Goal: Information Seeking & Learning: Learn about a topic

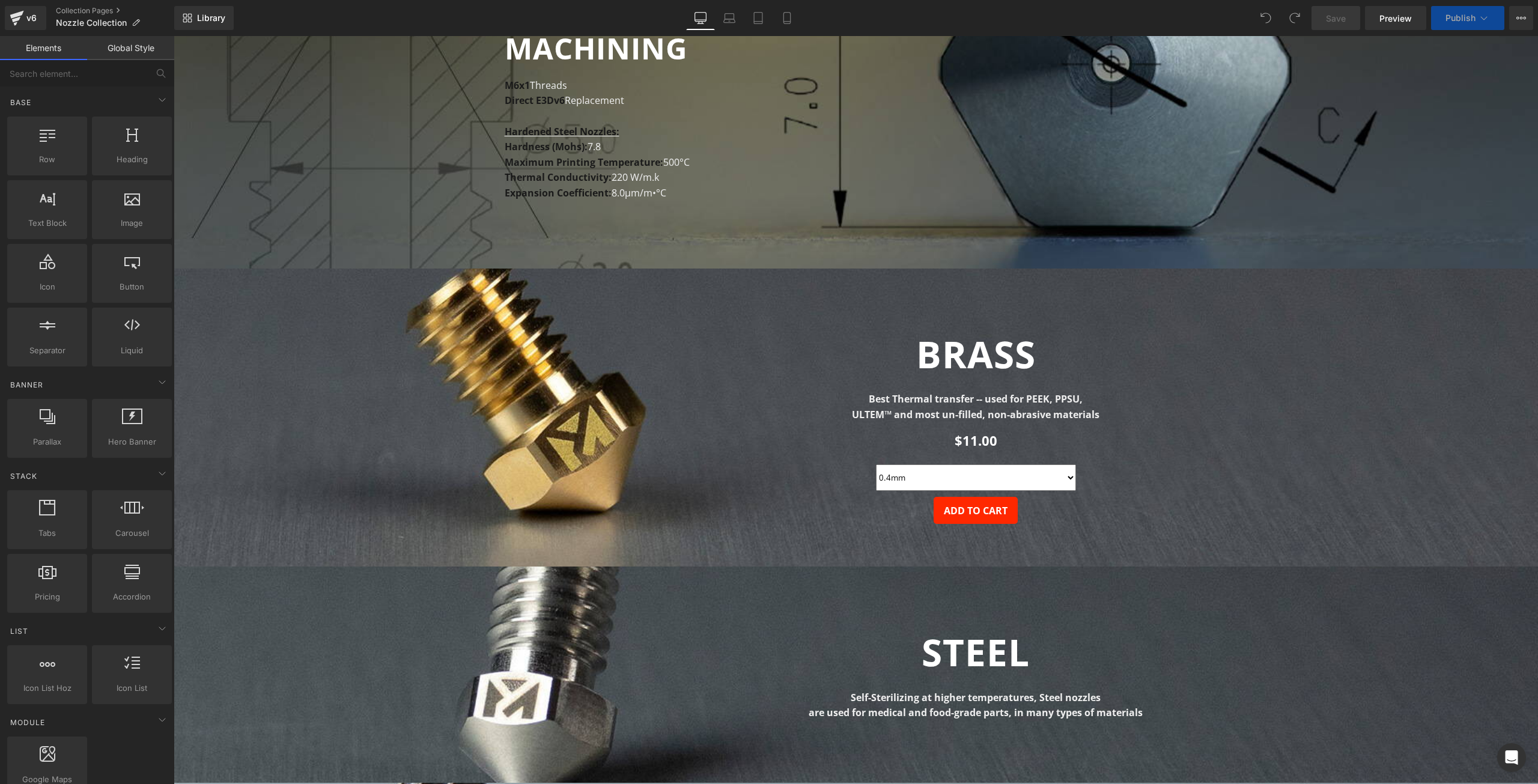
select select "0.2mm"
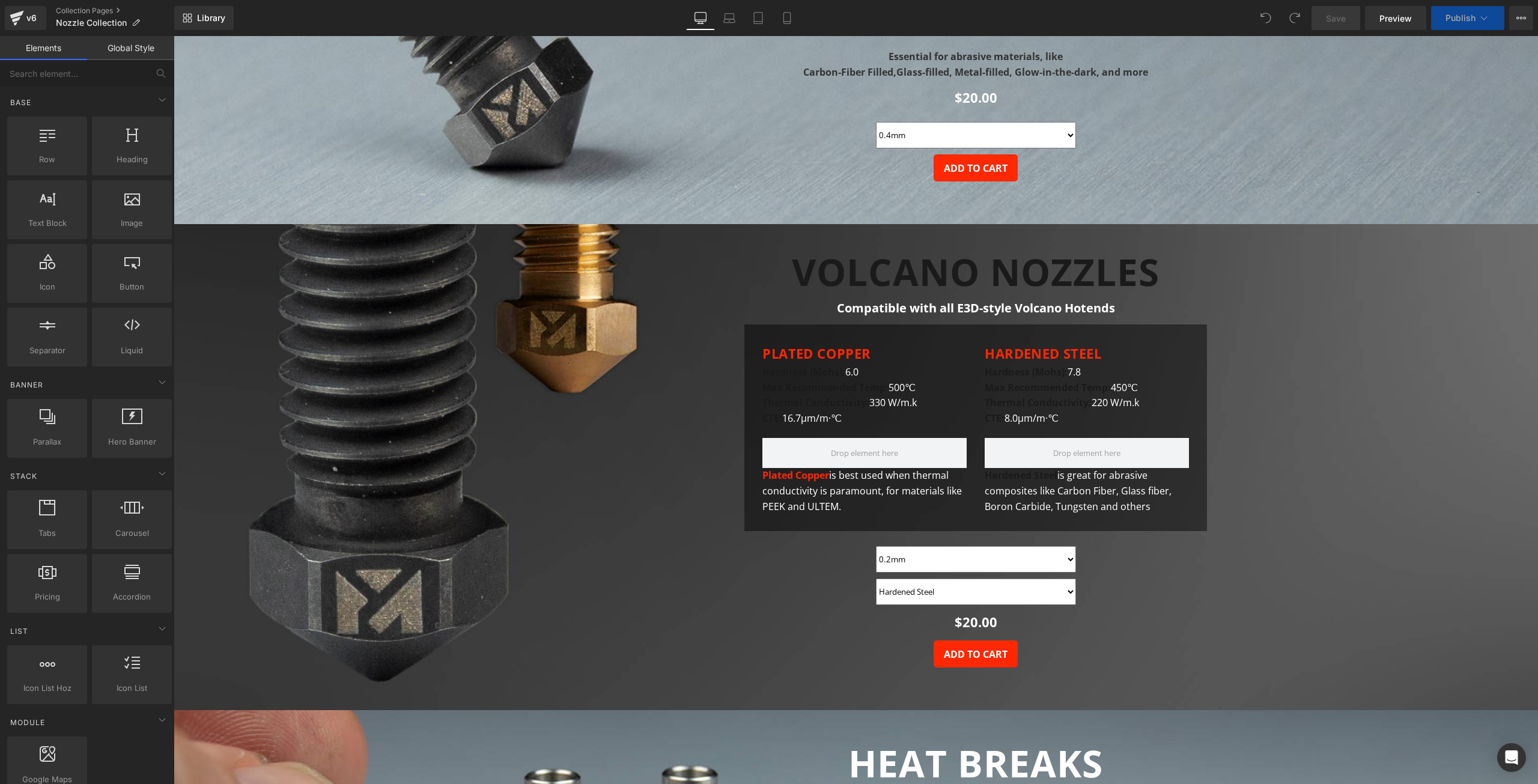
scroll to position [1562, 0]
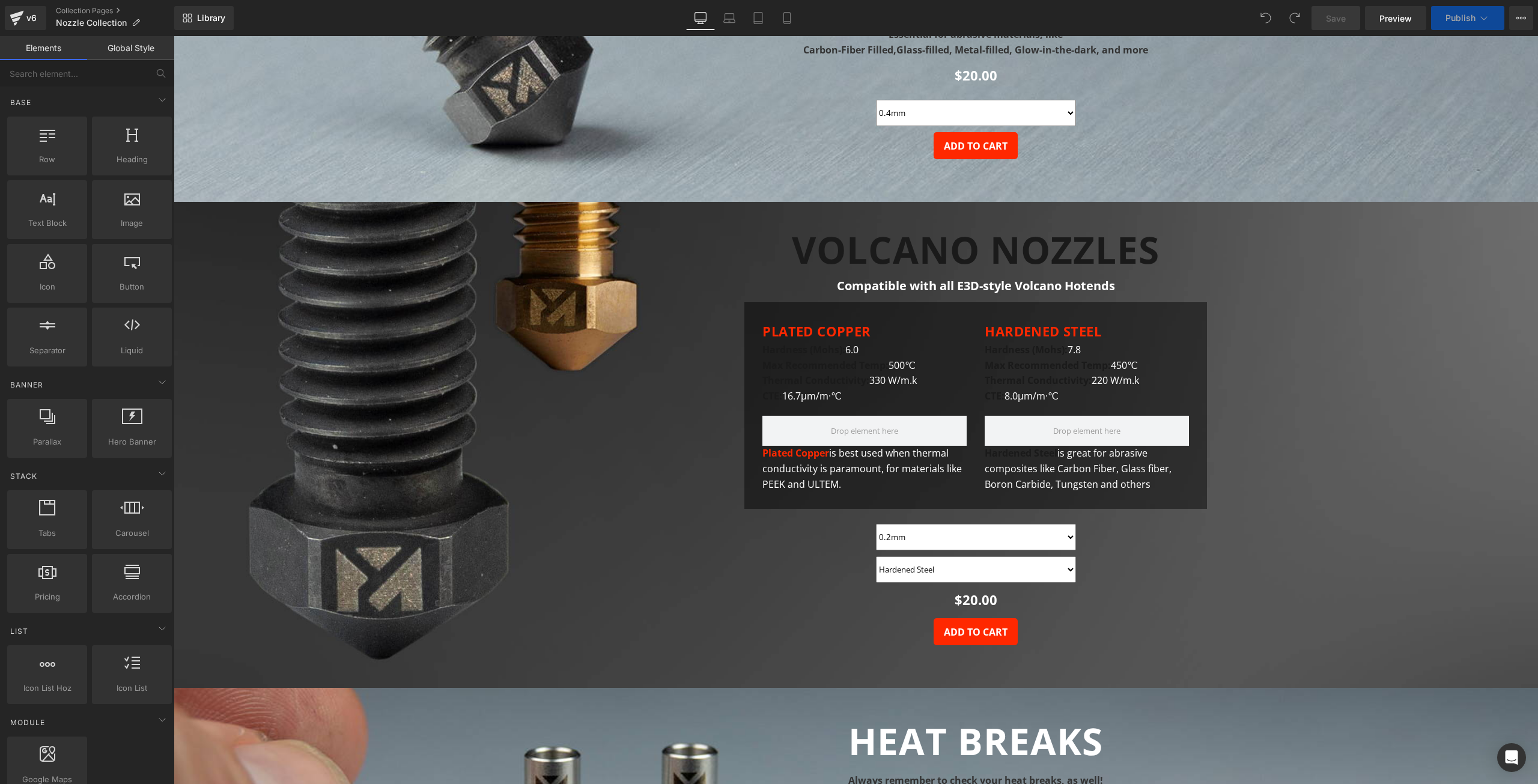
select select "0.2mm"
click at [892, 392] on p "Max Recommended Temp: 500℃ Thermal Conductivity: 330 W/m.k CTE: 16.7μm/m·℃" at bounding box center [864, 381] width 204 height 46
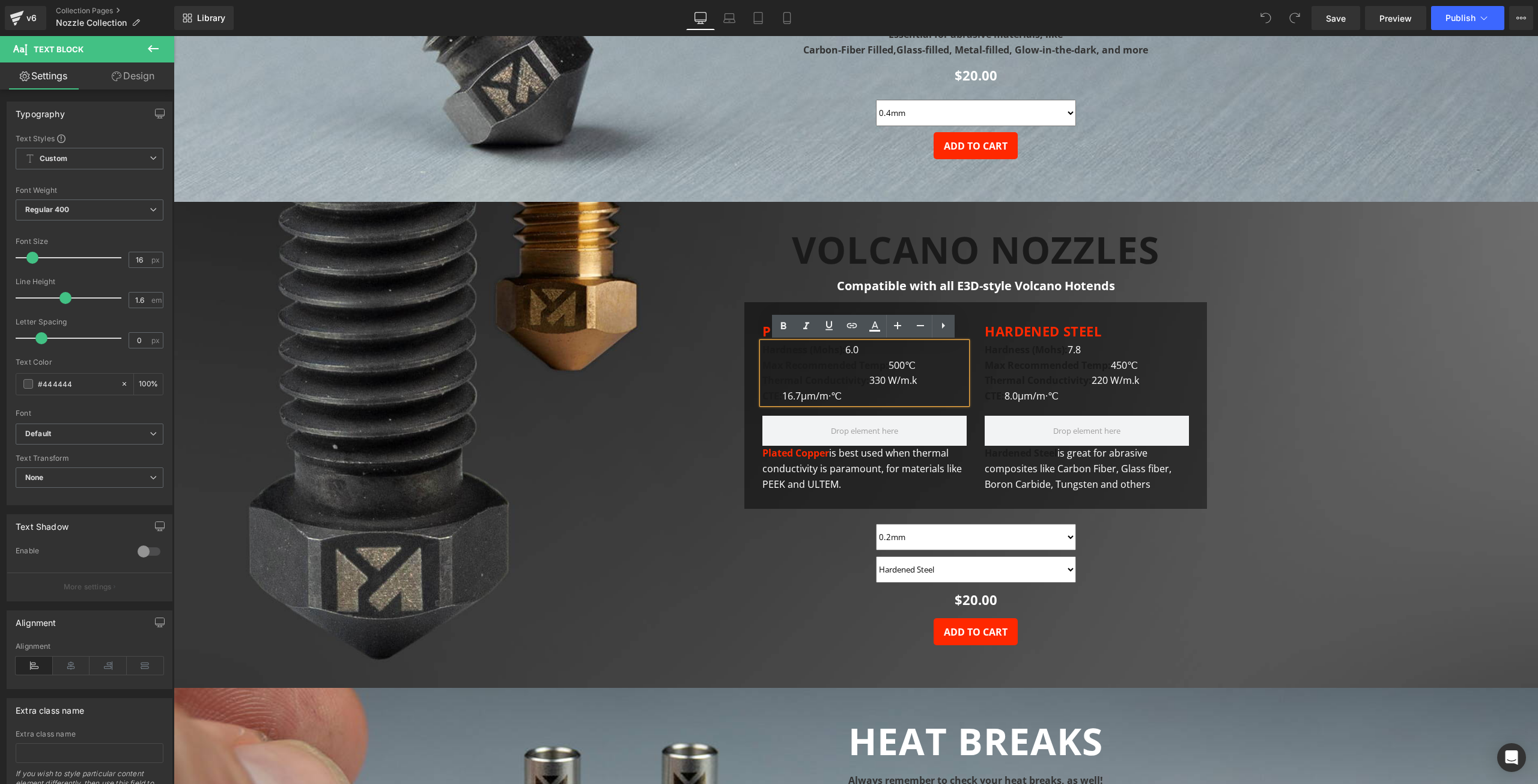
drag, startPoint x: 869, startPoint y: 381, endPoint x: 761, endPoint y: 350, distance: 112.4
click at [762, 350] on div "Hardness (Mohs): 6.0 Max Recommended Temp: 500℃ Thermal Conductivity: 330 W/m.k…" at bounding box center [864, 373] width 204 height 61
click at [873, 331] on icon at bounding box center [874, 330] width 11 height 2
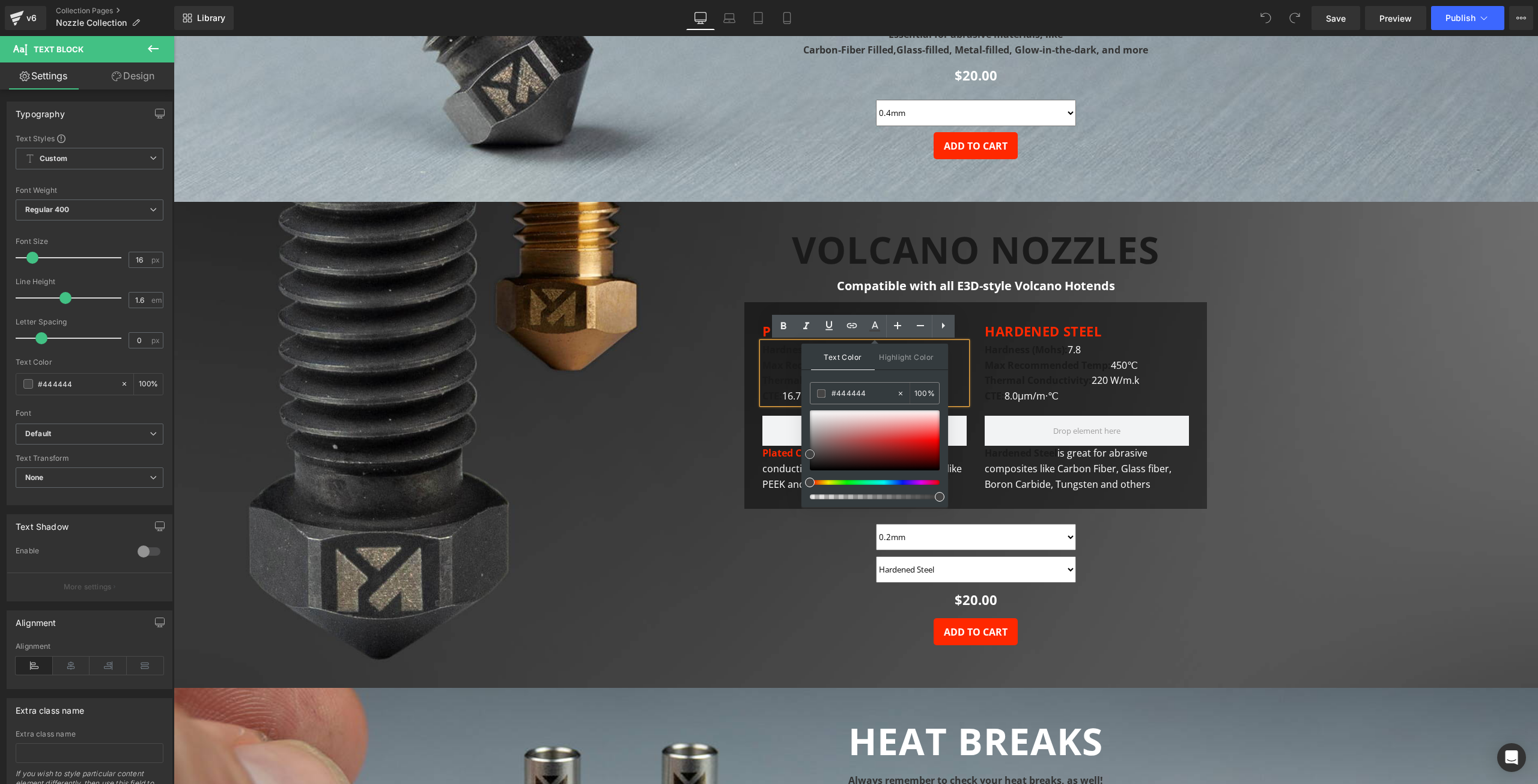
click at [812, 412] on div at bounding box center [875, 440] width 130 height 60
click at [808, 404] on div "Text Color Highlight Color #333333 #444444 100 % transparent 0 %" at bounding box center [875, 425] width 147 height 164
click at [1006, 355] on strong "Hardness (Mohs):" at bounding box center [1026, 349] width 83 height 13
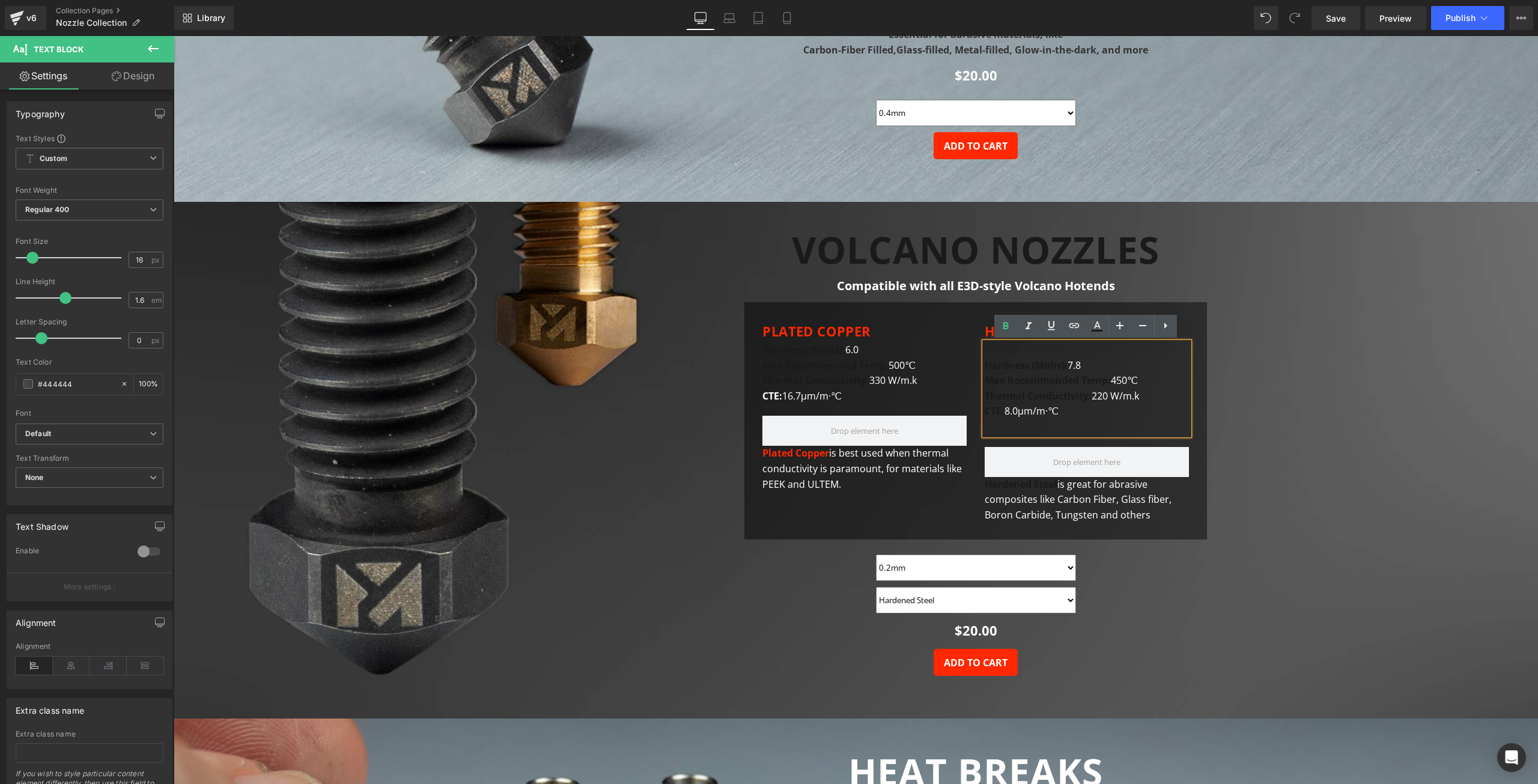
drag, startPoint x: 1061, startPoint y: 411, endPoint x: 985, endPoint y: 355, distance: 94.4
click at [985, 355] on div "Hardness (Mohs): 7.8 Max Recommended Temp: 450℃ Thermal Conductivity: 220 W/m.k…" at bounding box center [1087, 389] width 204 height 92
click at [1053, 374] on strong "Max Recommended Temp:" at bounding box center [1048, 380] width 126 height 13
drag, startPoint x: 1006, startPoint y: 412, endPoint x: 985, endPoint y: 362, distance: 54.2
click at [985, 362] on font "Hardness (Mohs): 7.8 Max Recommended Temp: 450℃ Thermal Conductivity: 220 W/m.k…" at bounding box center [1062, 388] width 154 height 59
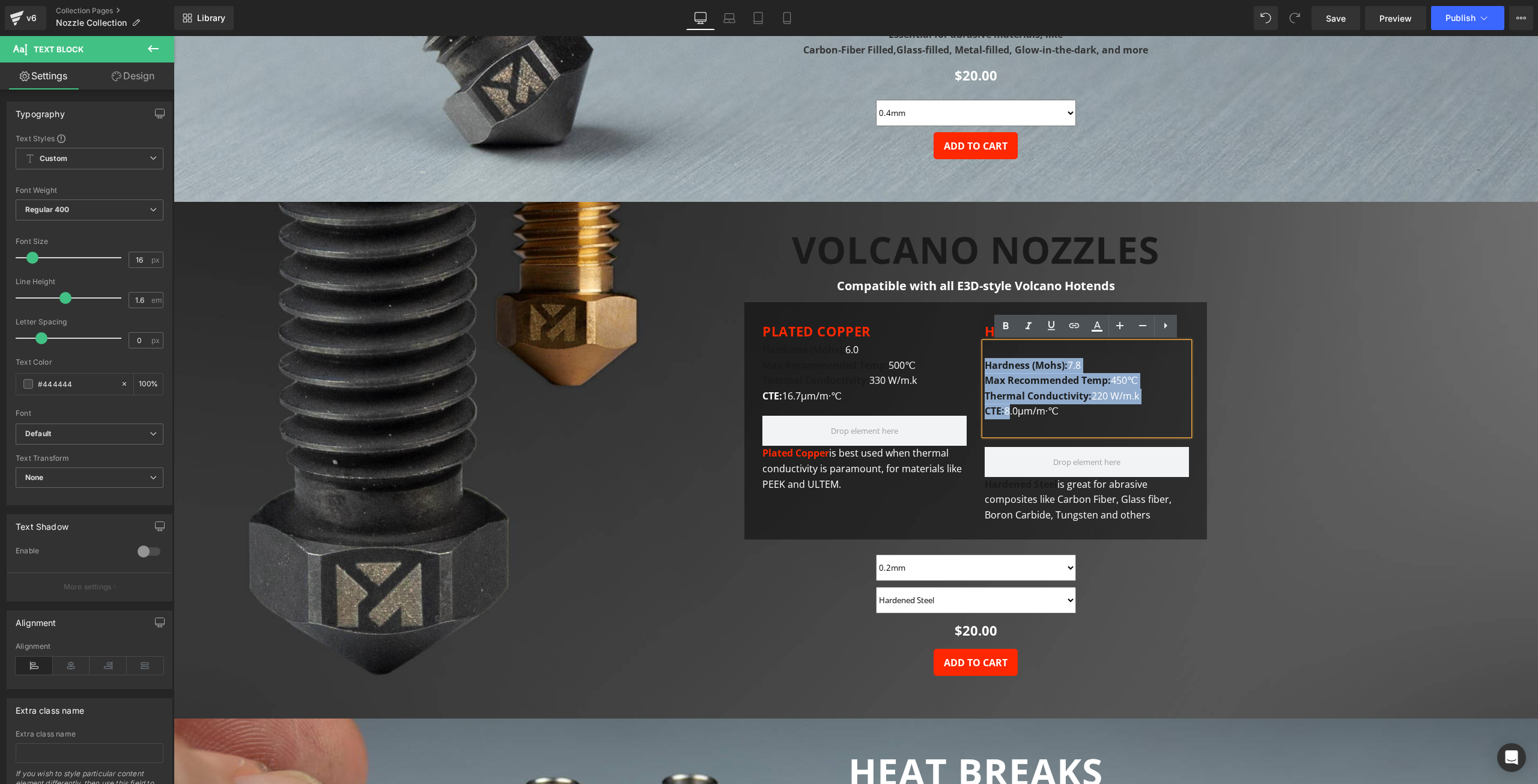
click at [1032, 383] on strong "Max Recommended Temp:" at bounding box center [1048, 380] width 126 height 13
drag, startPoint x: 1002, startPoint y: 412, endPoint x: 984, endPoint y: 365, distance: 50.3
click at [985, 365] on font "Hardness (Mohs): 7.8 Max Recommended Temp: 450℃ Thermal Conductivity: 220 W/m.k…" at bounding box center [1062, 388] width 154 height 59
click at [991, 380] on strong "Max Recommended Temp:" at bounding box center [1048, 380] width 126 height 13
click at [1078, 399] on strong "Thermal Conductivity:" at bounding box center [1038, 395] width 107 height 13
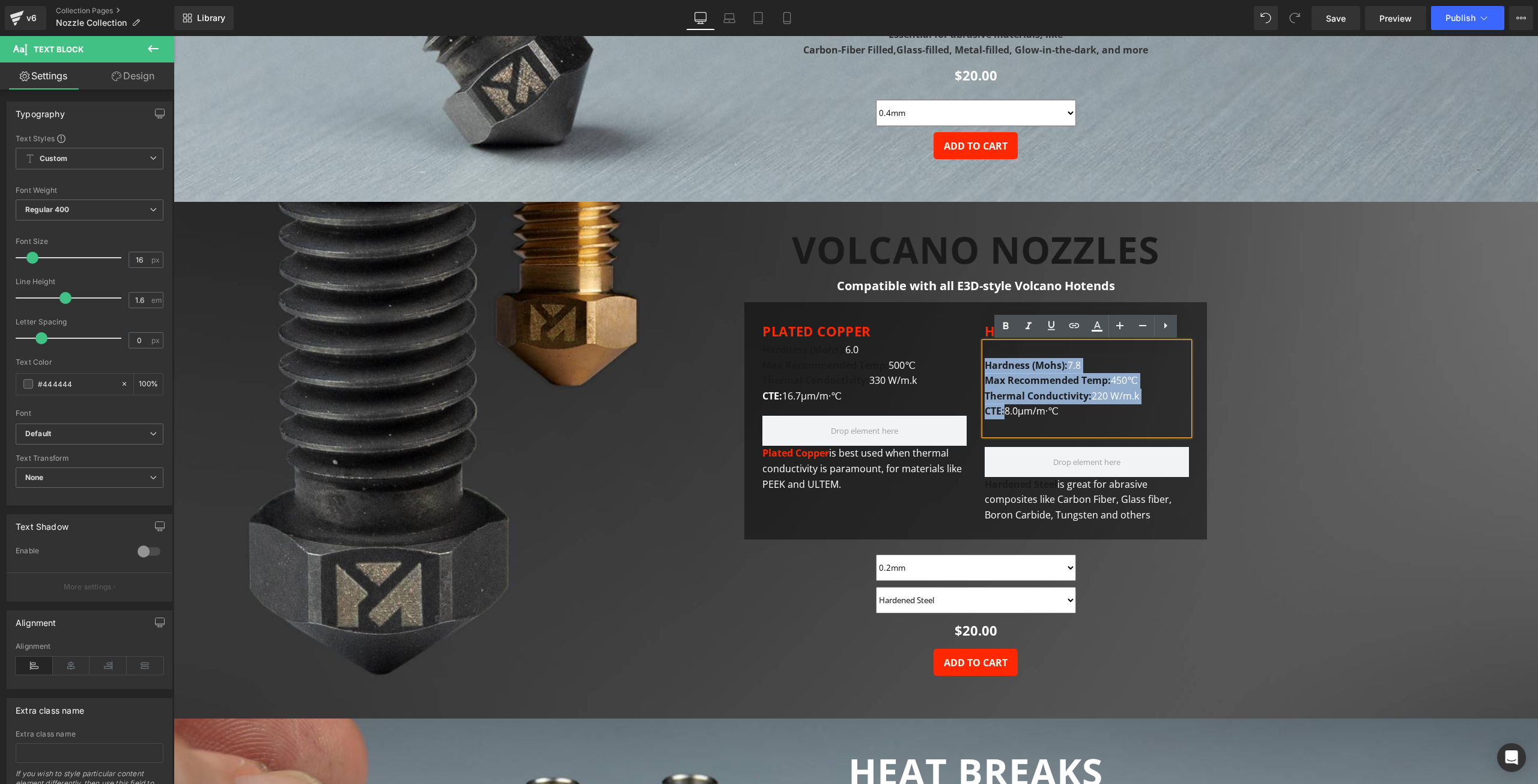
click at [1084, 396] on strong "Thermal Conductivity:" at bounding box center [1038, 395] width 107 height 13
drag, startPoint x: 1087, startPoint y: 395, endPoint x: 987, endPoint y: 365, distance: 104.4
click at [987, 365] on font "Hardness (Mohs): 7.8 Max Recommended Temp: 450℃ Thermal Conductivity: 220 W/m.k…" at bounding box center [1062, 388] width 154 height 59
click at [1041, 373] on div "Hardness (Mohs): 7.8 Max Recommended Temp: 450℃ Thermal Conductivity: 220 W/m.k…" at bounding box center [1087, 389] width 204 height 92
drag, startPoint x: 1068, startPoint y: 365, endPoint x: 985, endPoint y: 366, distance: 83.0
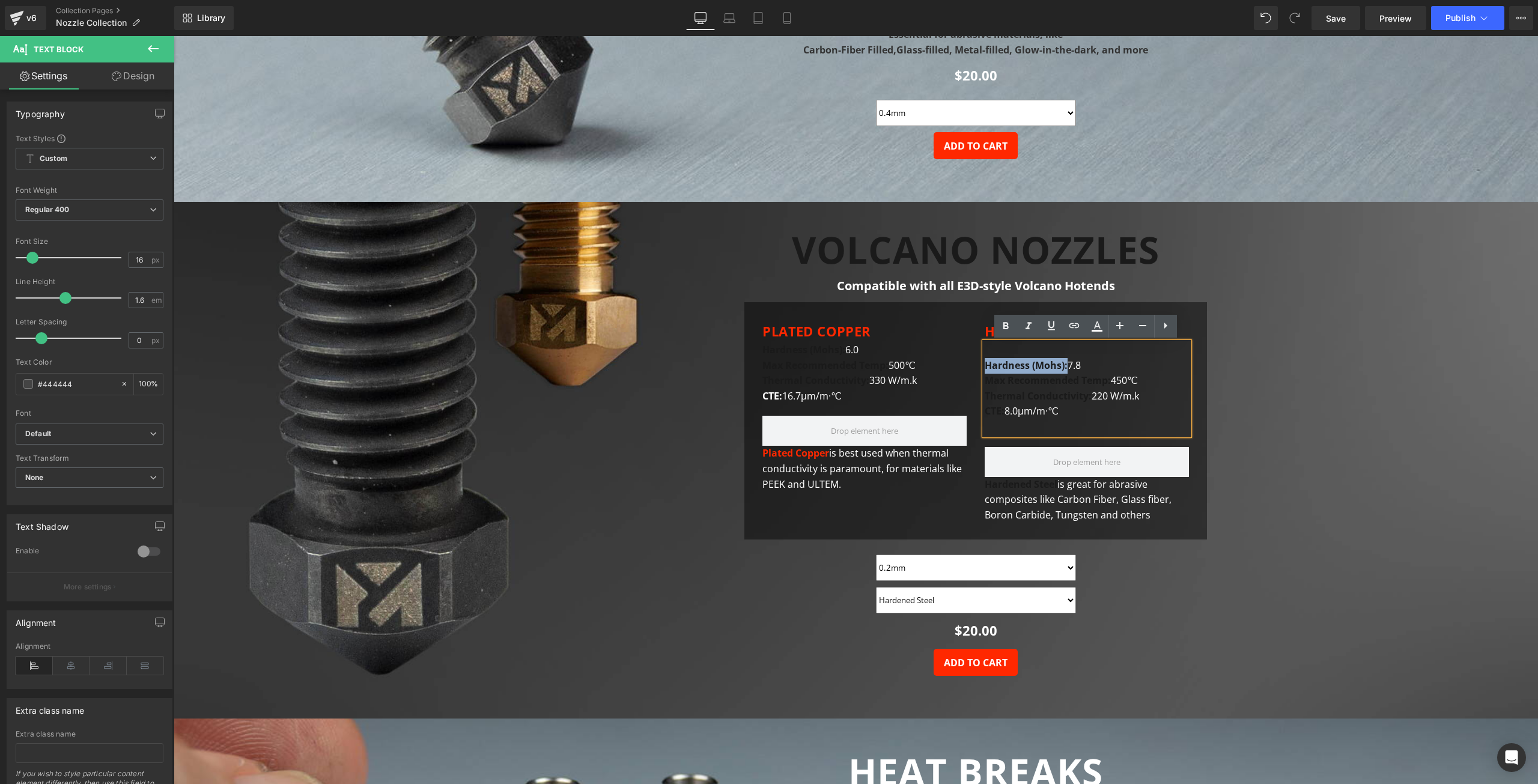
click at [985, 366] on strong "Hardness (Mohs):" at bounding box center [1026, 365] width 83 height 13
click at [1097, 334] on icon at bounding box center [1097, 326] width 14 height 14
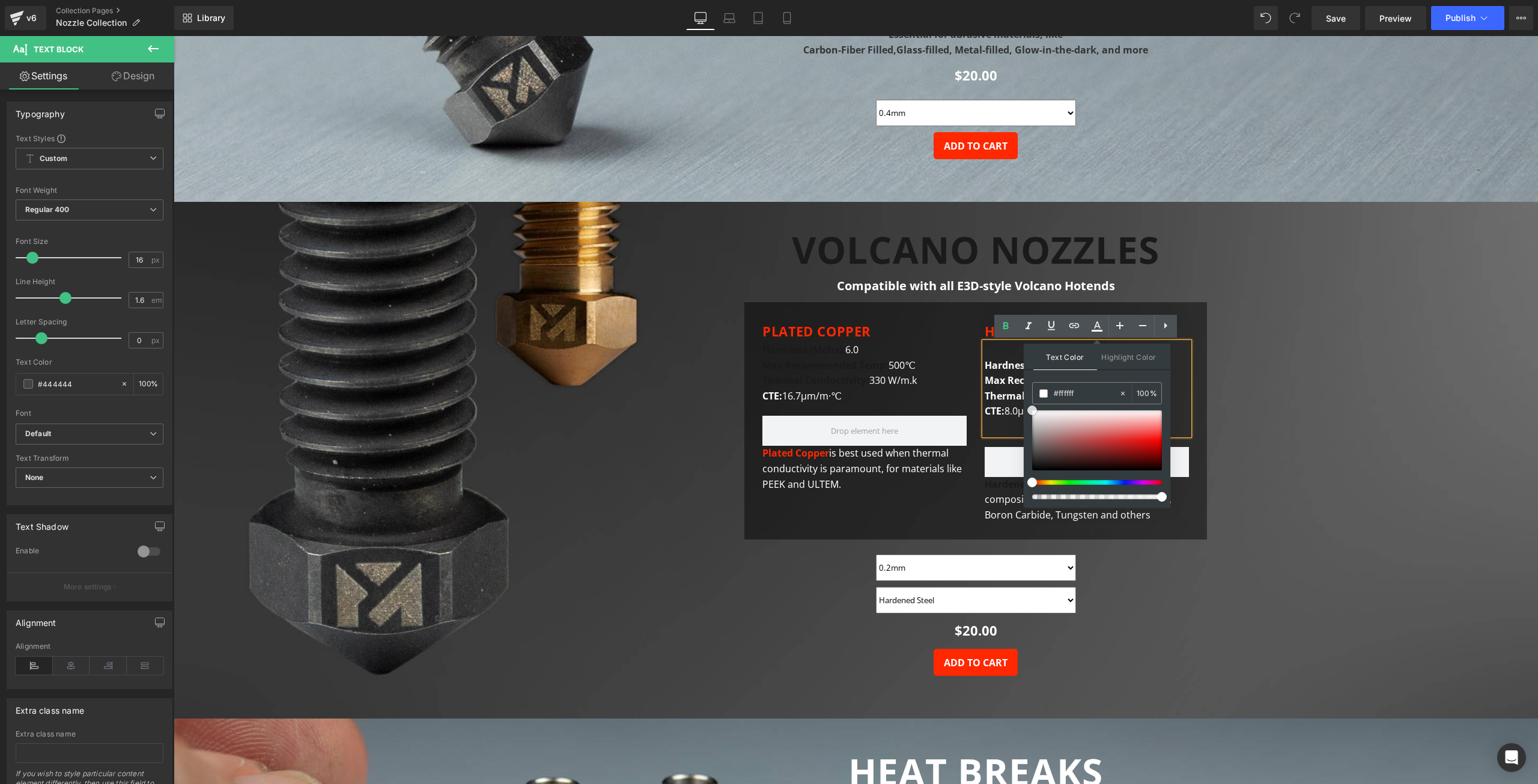
drag, startPoint x: 1036, startPoint y: 417, endPoint x: 1029, endPoint y: 406, distance: 13.0
click at [1032, 410] on div at bounding box center [1097, 440] width 130 height 60
click at [1010, 364] on span "Hardness (Mohs):" at bounding box center [1026, 365] width 83 height 13
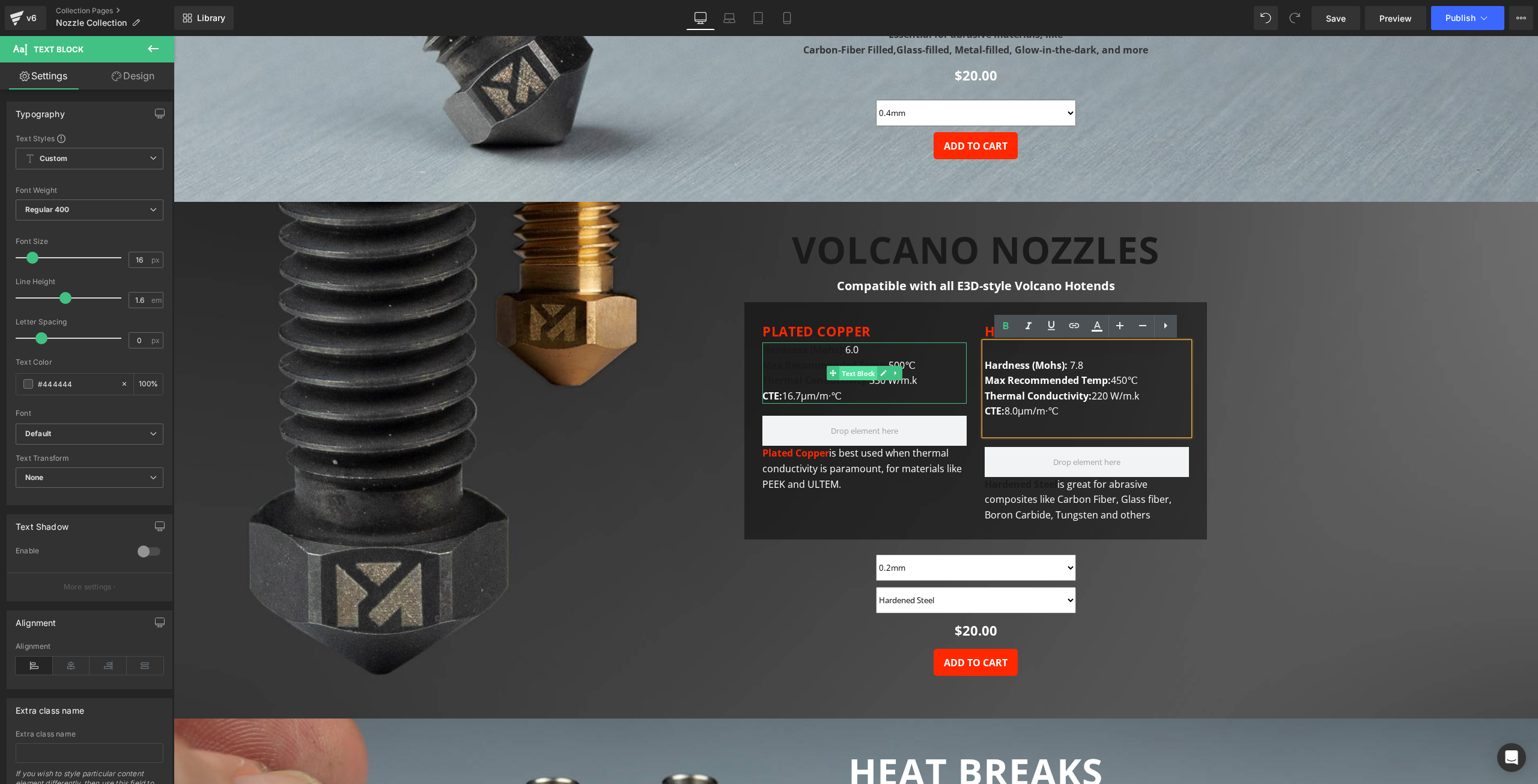
click at [852, 379] on span "Text Block" at bounding box center [858, 373] width 38 height 14
click at [802, 375] on strong "Thermal Conductivity:" at bounding box center [816, 380] width 107 height 13
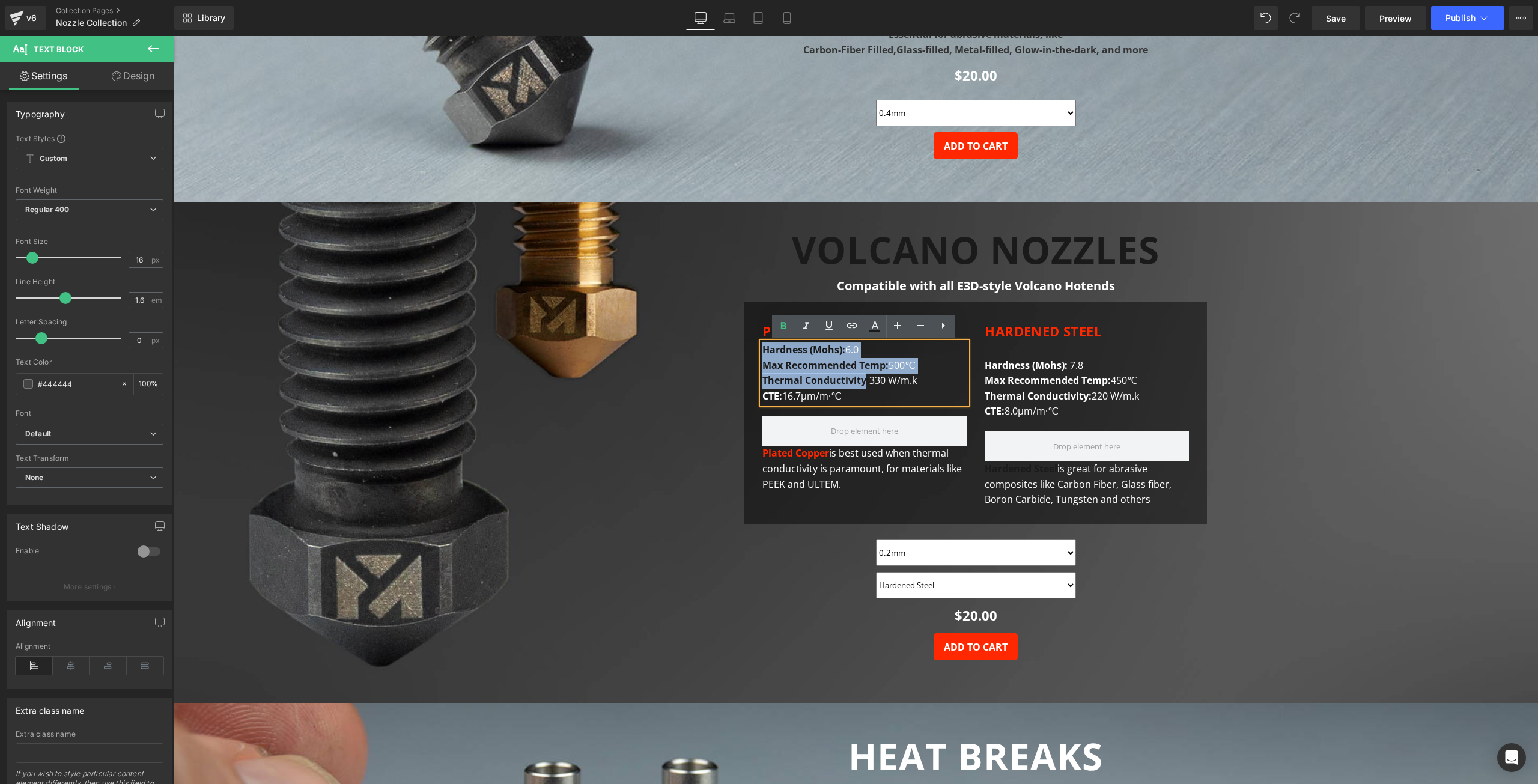
drag, startPoint x: 866, startPoint y: 381, endPoint x: 763, endPoint y: 350, distance: 107.6
click at [763, 350] on div "Hardness (Mohs): 6.0 Max Recommended Temp: 500℃ Thermal Conductivity: 330 W/m.k…" at bounding box center [864, 373] width 204 height 61
click at [876, 327] on icon at bounding box center [875, 325] width 7 height 7
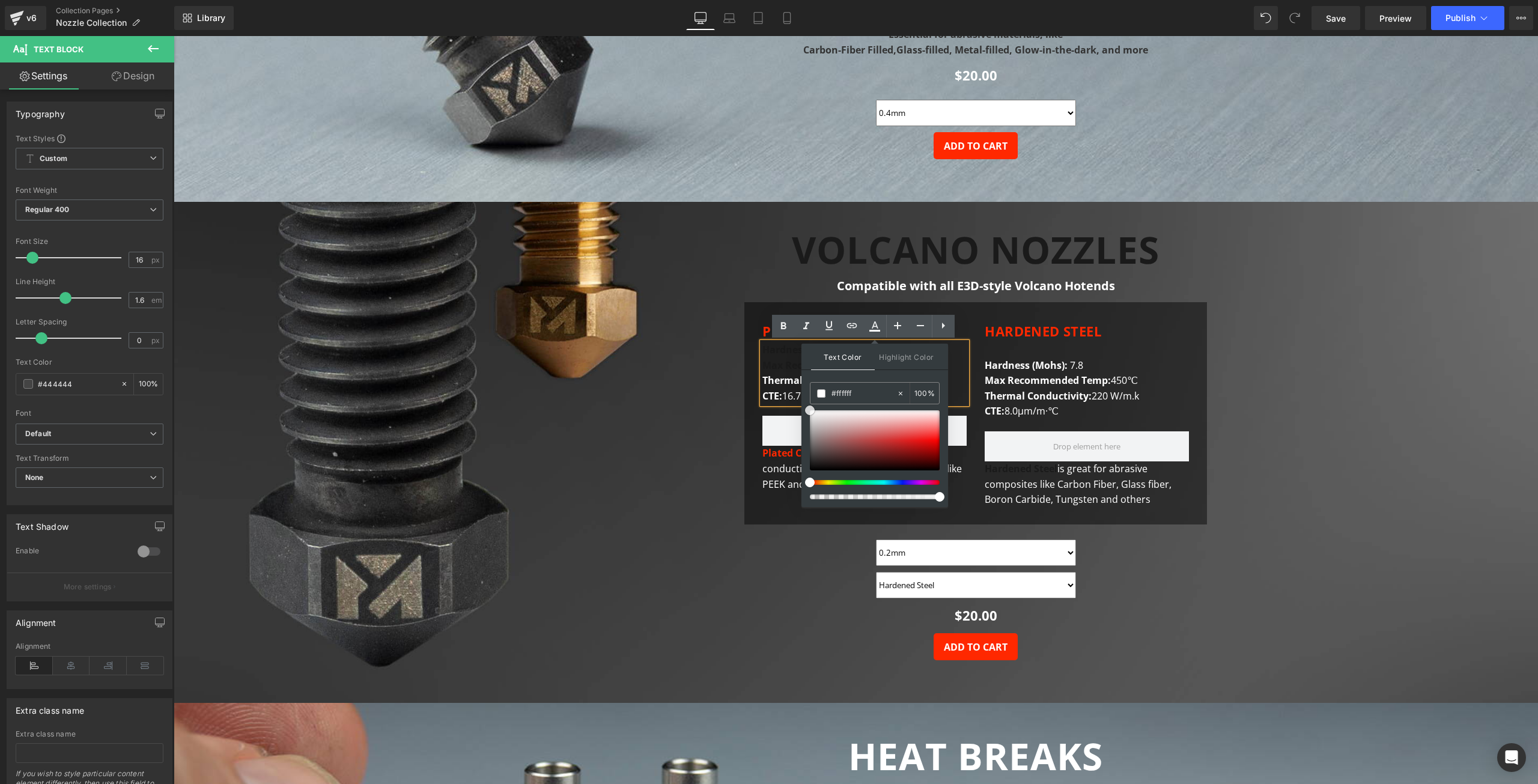
drag, startPoint x: 997, startPoint y: 450, endPoint x: 801, endPoint y: 406, distance: 200.9
click at [782, 367] on strong "Max Recommended Temp:" at bounding box center [826, 365] width 126 height 13
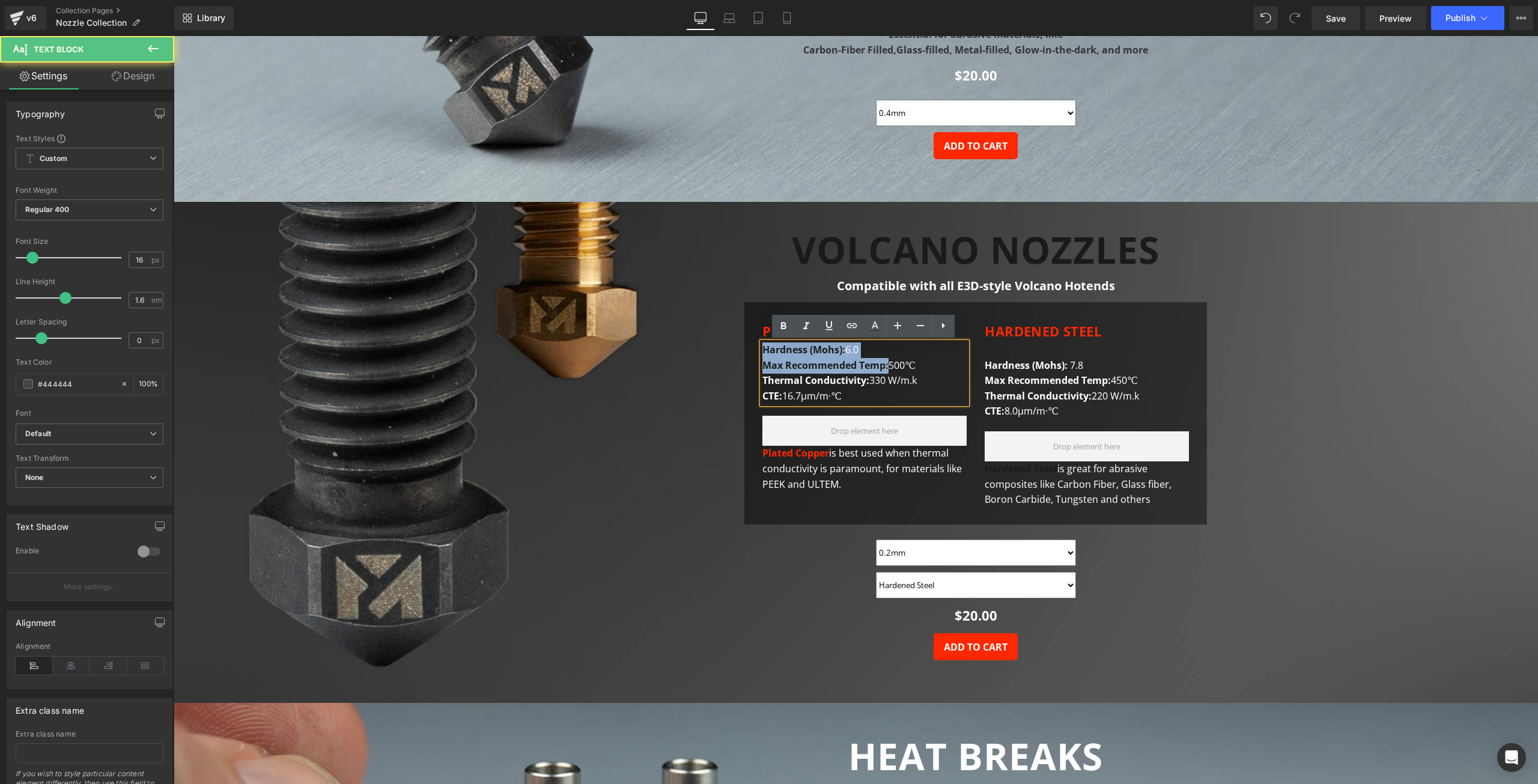
drag, startPoint x: 888, startPoint y: 363, endPoint x: 763, endPoint y: 347, distance: 126.0
click at [763, 347] on div "Hardness (Mohs): 6.0 Max Recommended Temp: 500℃ Thermal Conductivity : 330 W/m.…" at bounding box center [864, 373] width 204 height 61
click at [874, 330] on icon at bounding box center [874, 330] width 11 height 2
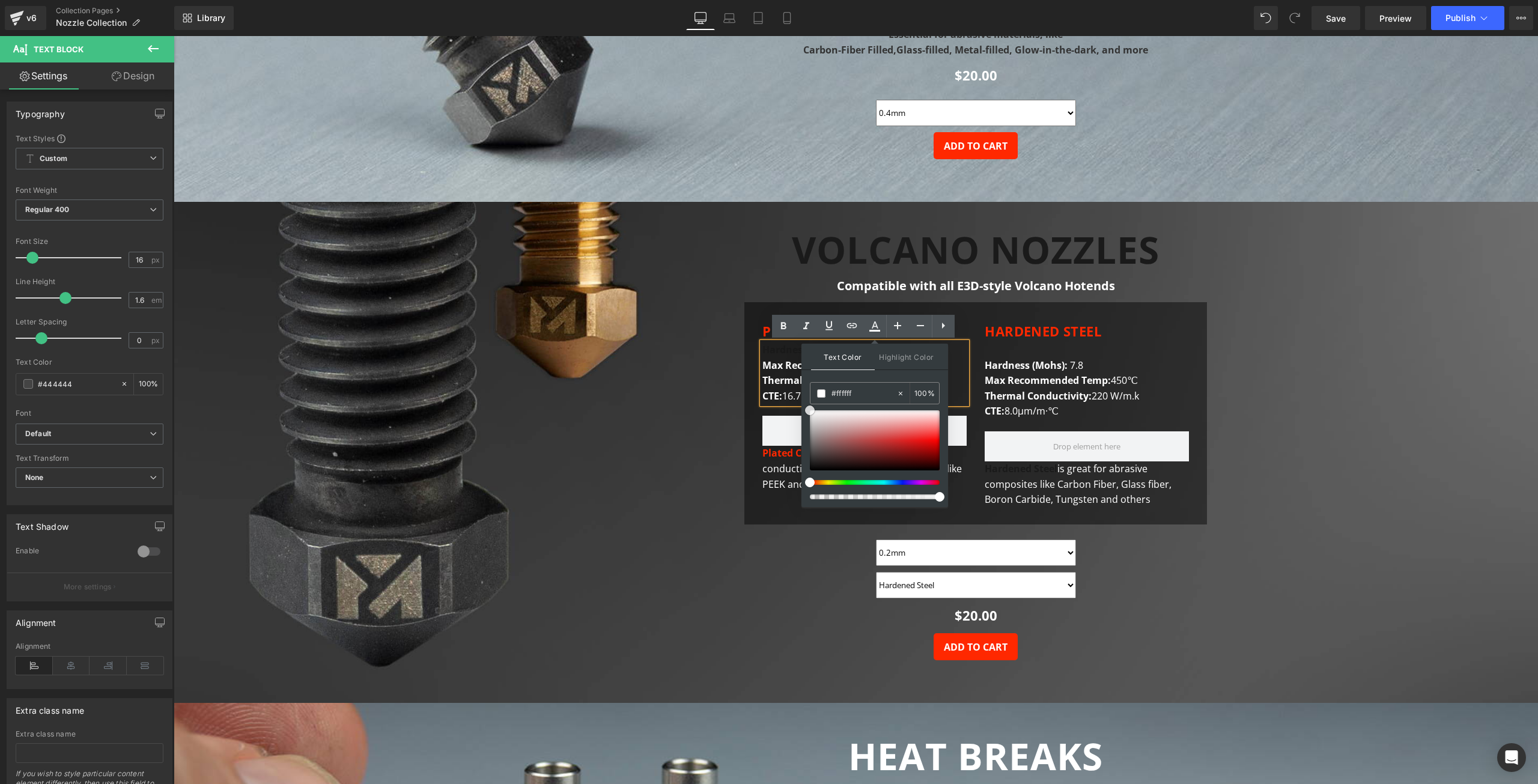
drag, startPoint x: 819, startPoint y: 417, endPoint x: 803, endPoint y: 406, distance: 19.4
click at [804, 406] on div "Text Color Highlight Color #333333 #444444 100 % transparent 0 %" at bounding box center [875, 425] width 147 height 164
click at [785, 345] on strong "Hardness (Mohs):" at bounding box center [804, 349] width 83 height 13
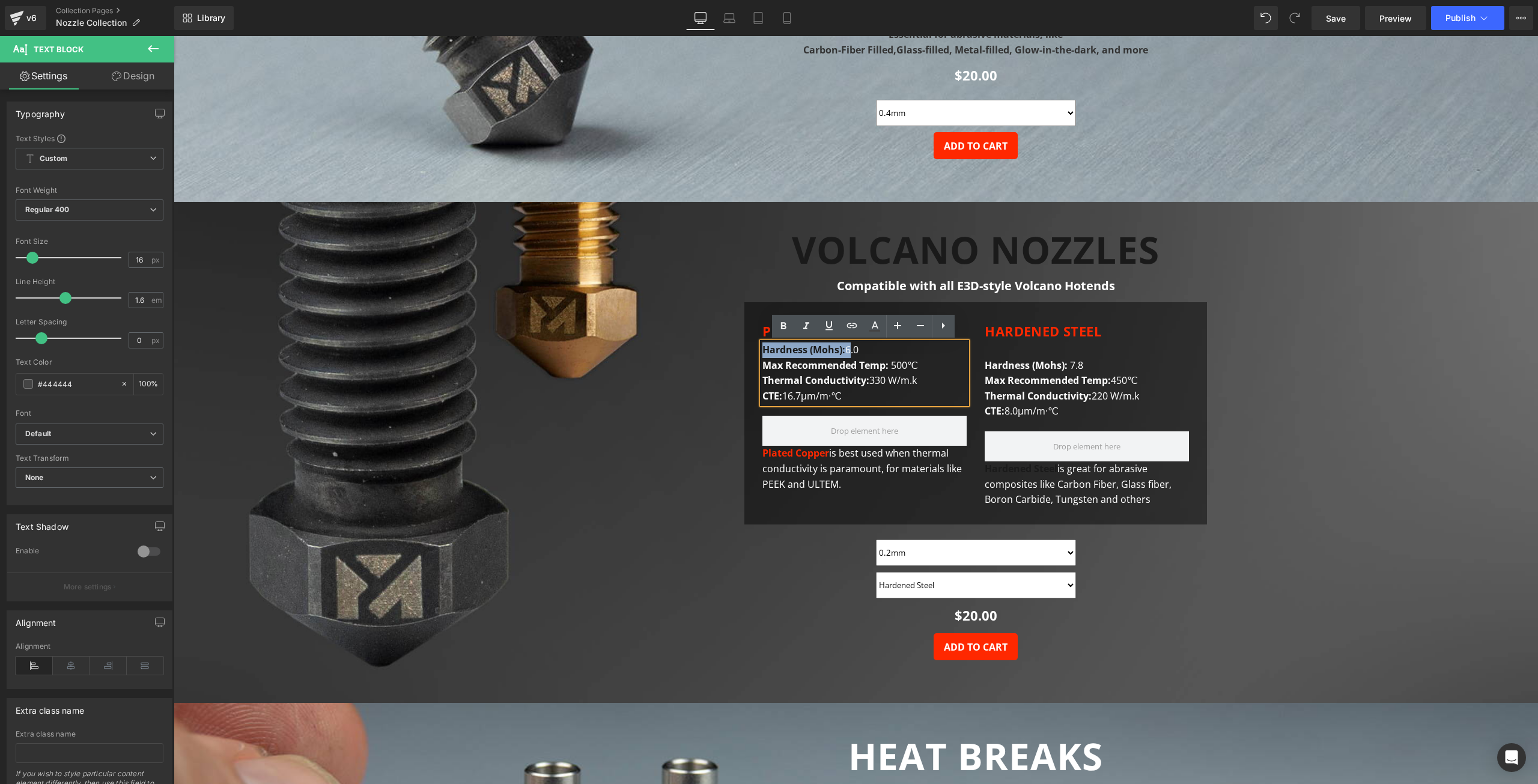
drag, startPoint x: 847, startPoint y: 349, endPoint x: 763, endPoint y: 346, distance: 84.1
click at [763, 346] on span "Hardness (Mohs): 6.0" at bounding box center [811, 349] width 96 height 13
click at [823, 344] on strong "Hardness (Mohs):" at bounding box center [804, 349] width 83 height 13
drag, startPoint x: 759, startPoint y: 349, endPoint x: 786, endPoint y: 349, distance: 27.0
click at [786, 349] on div "Hardness (Mohs): 6.0 Max Recommended Temp: 500℃ Thermal Conductivity : 330 W/m.…" at bounding box center [864, 373] width 204 height 61
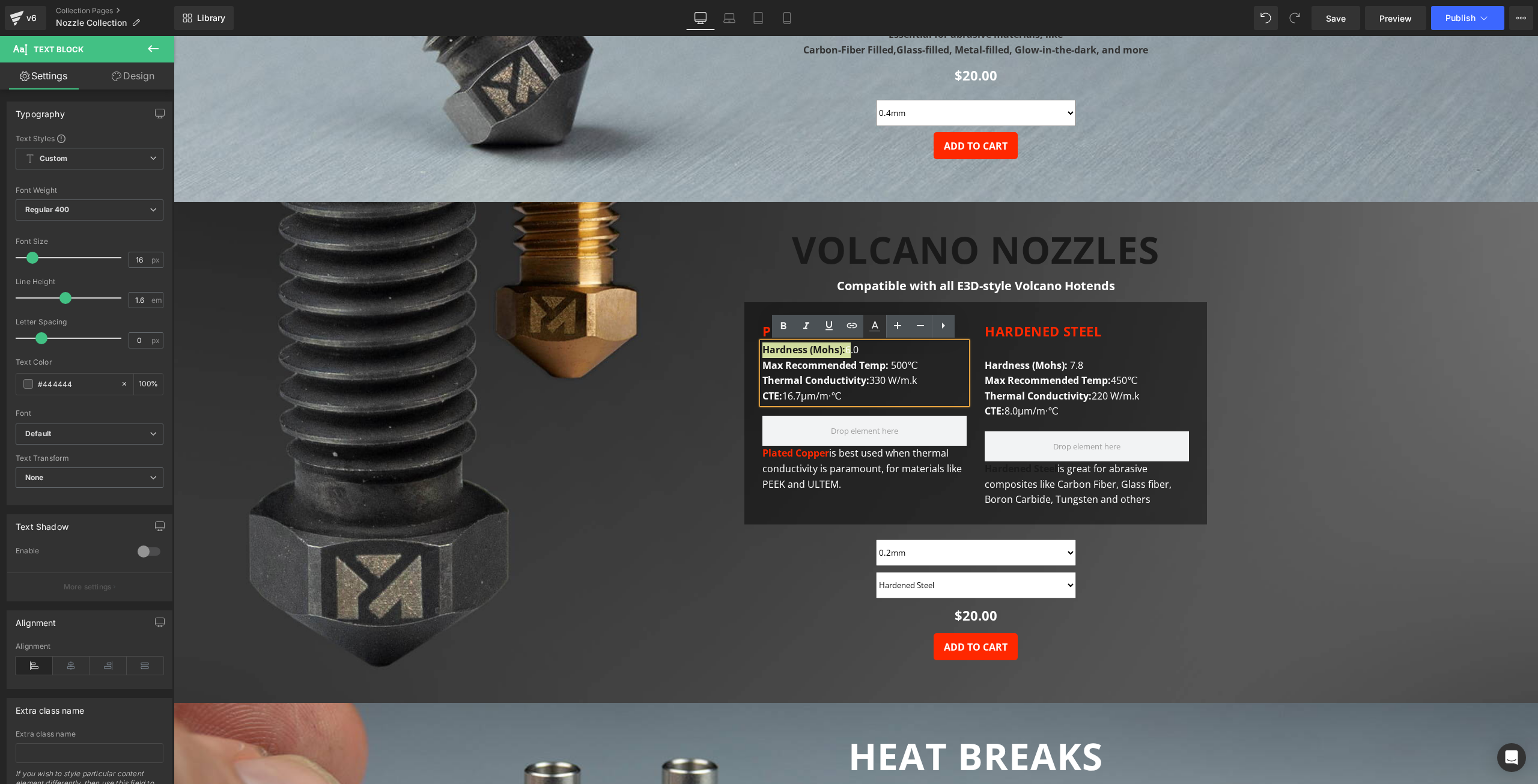
click at [880, 325] on icon at bounding box center [874, 326] width 14 height 14
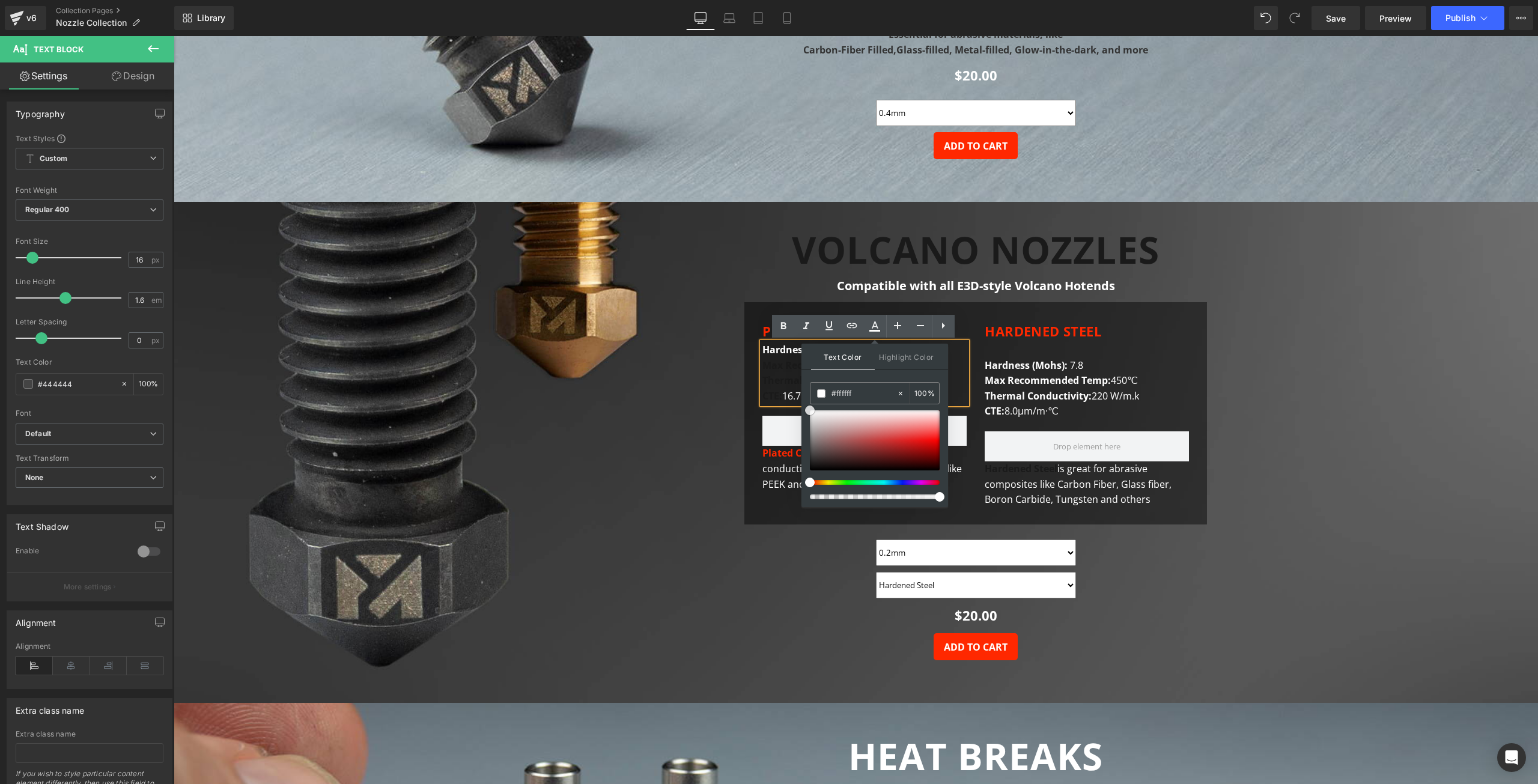
drag, startPoint x: 816, startPoint y: 420, endPoint x: 802, endPoint y: 403, distance: 22.0
click at [810, 410] on div at bounding box center [875, 440] width 130 height 60
click at [787, 359] on strong "Max Recommended Temp:" at bounding box center [827, 365] width 129 height 13
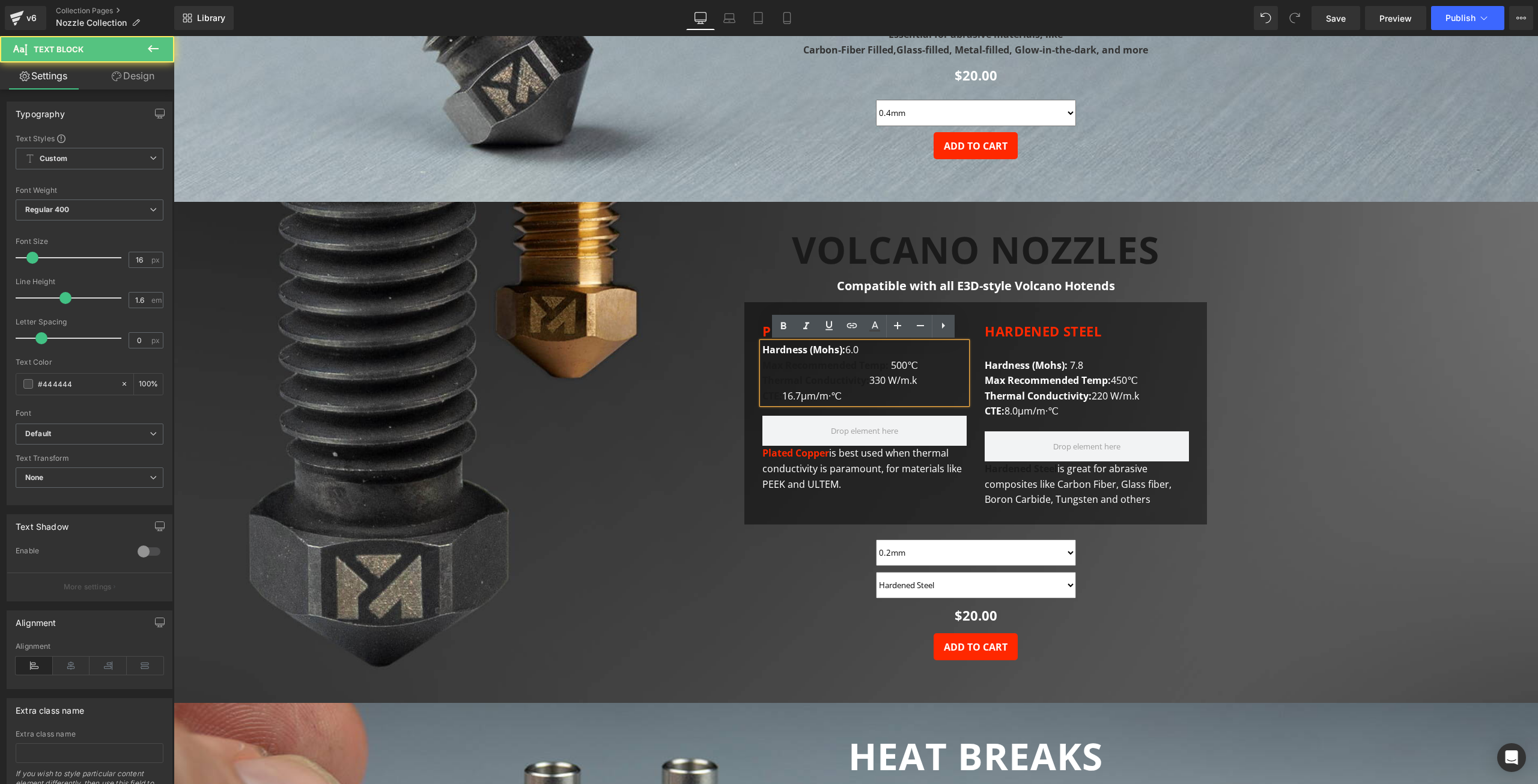
click at [842, 370] on strong "Max Recommended Temp:" at bounding box center [827, 365] width 129 height 13
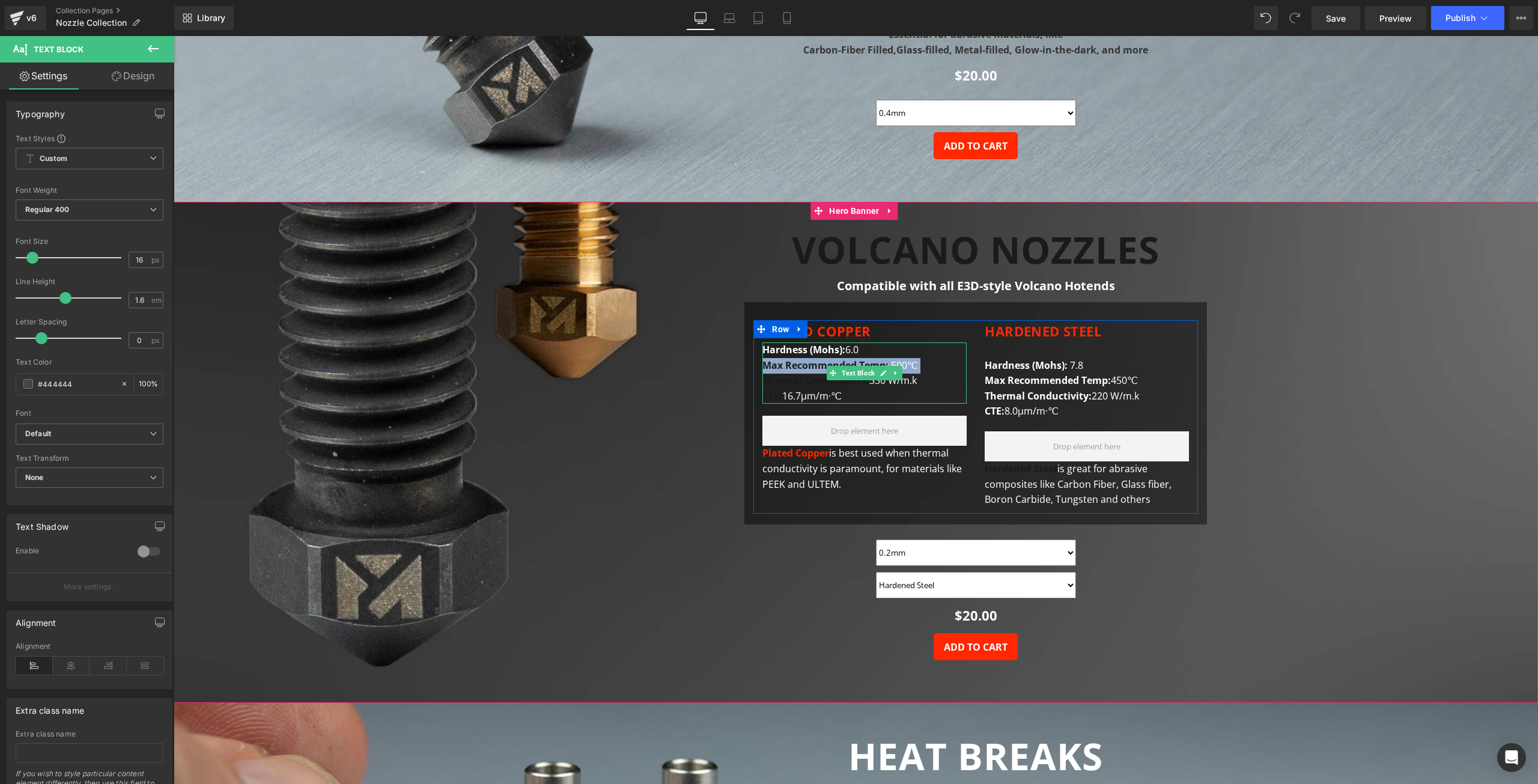
click at [859, 402] on div "Hard ness (Mohs): 6.0 Max Recommended Temp: 500℃ Thermal Conductivity : 330 W/m…" at bounding box center [864, 373] width 204 height 61
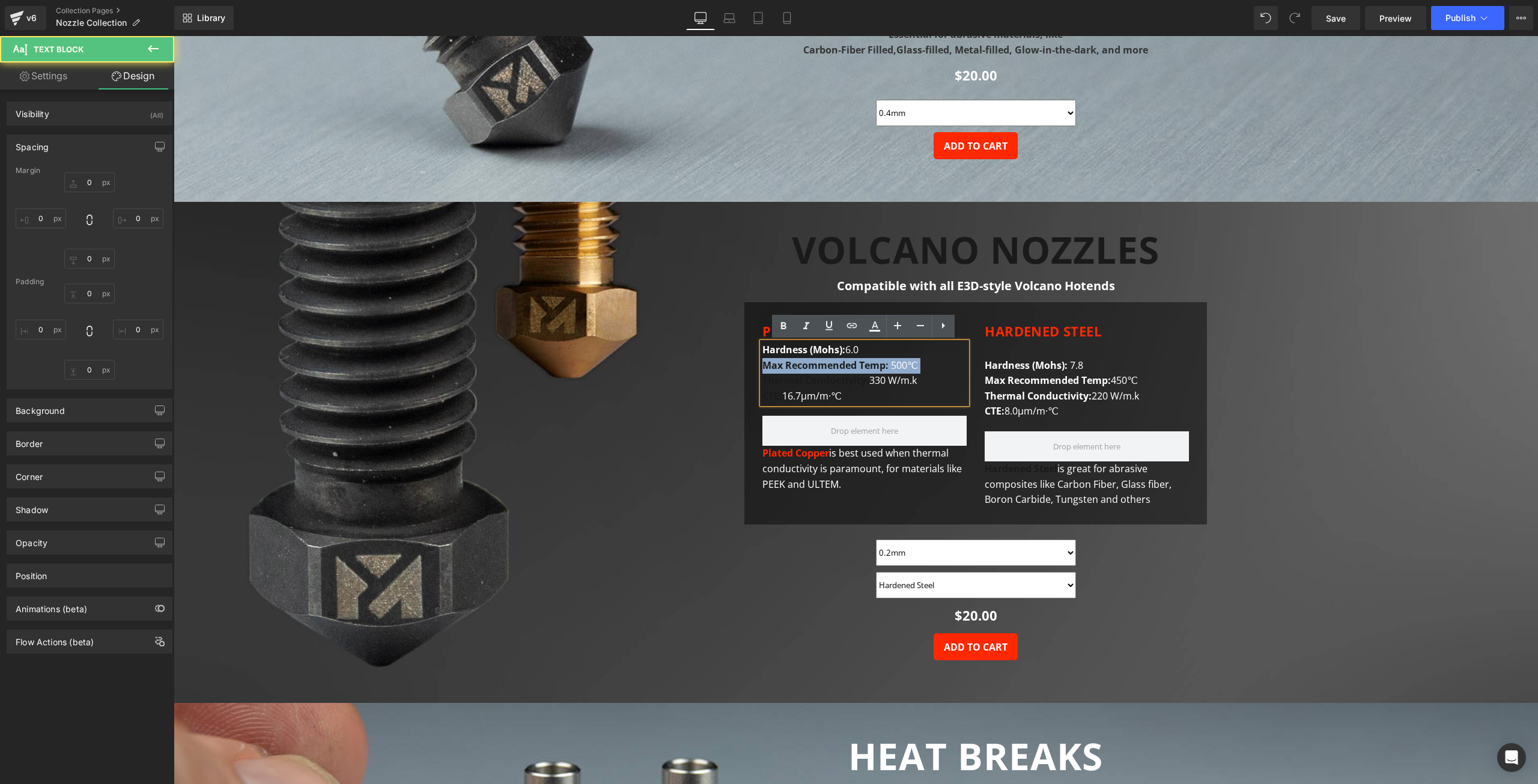
click at [852, 398] on p "Max Recommended Temp: 500℃ Thermal Conductivity : 330 W/m.k CTE: 16.7μm/m·℃" at bounding box center [864, 381] width 204 height 46
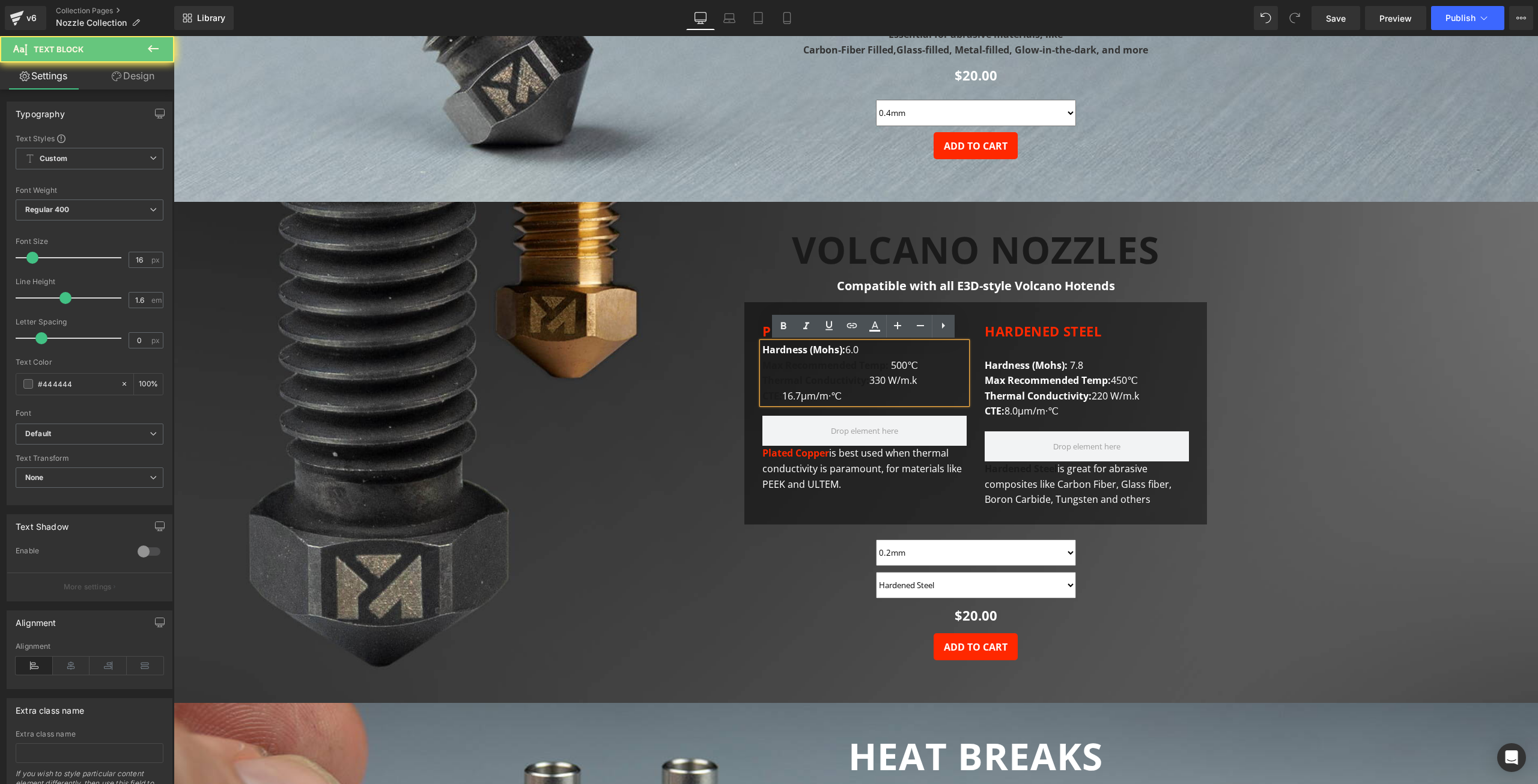
click at [852, 398] on p "Max Recommended Temp: 500℃ Thermal Conductivity : 330 W/m.k CTE: 16.7μm/m·℃" at bounding box center [864, 381] width 204 height 46
click at [850, 397] on p "Max Recommended Temp: 500℃ Thermal Conductivity : 330 W/m.k CTE: 16.7μm/m·℃" at bounding box center [864, 381] width 204 height 46
drag, startPoint x: 850, startPoint y: 397, endPoint x: 748, endPoint y: 344, distance: 114.9
click at [748, 344] on div "PLATED COPPER Heading Hard ness (Mohs): 6.0 Max Recommended Temp: 500℃ Thermal …" at bounding box center [976, 417] width 462 height 194
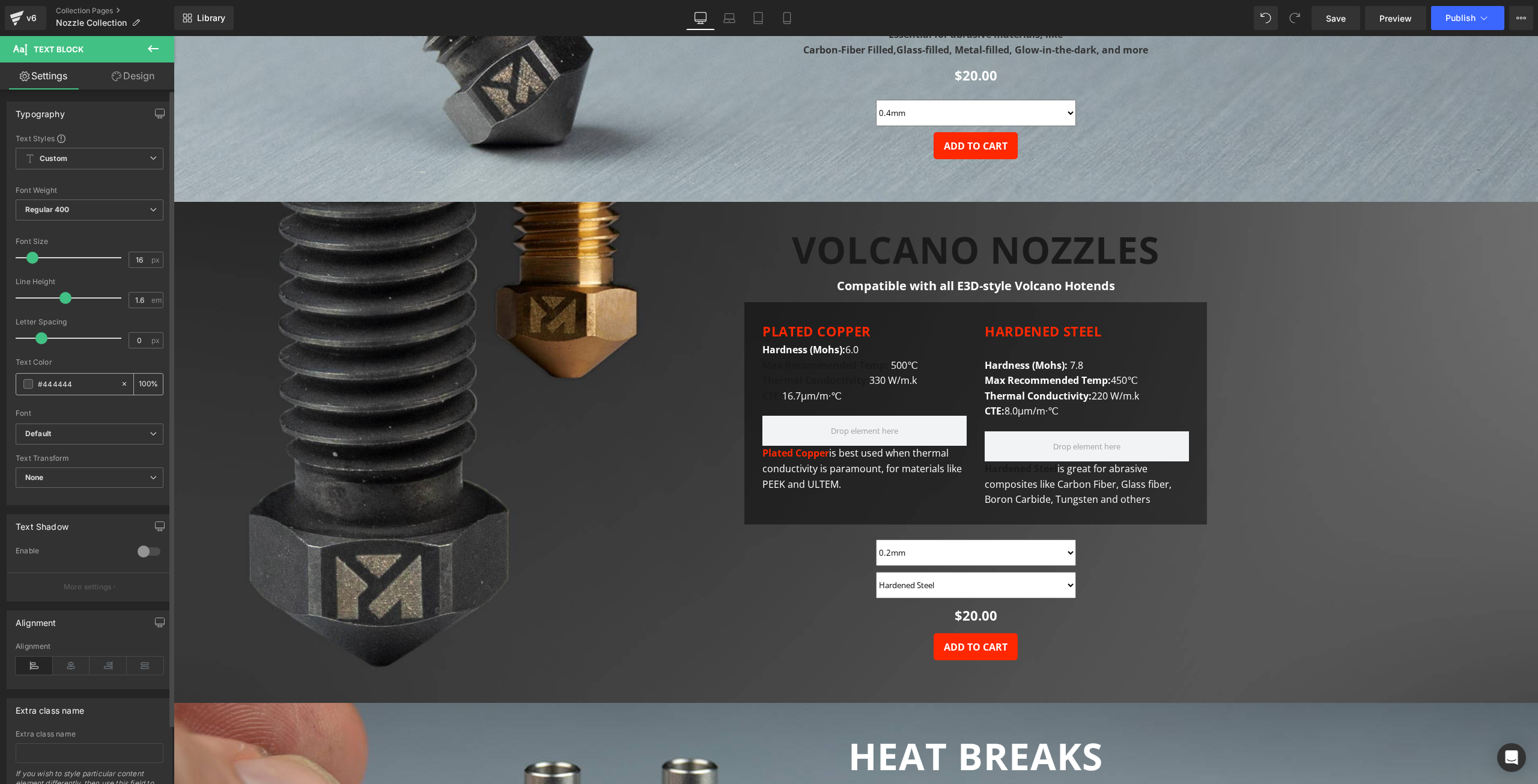
click at [57, 380] on input "#444444" at bounding box center [76, 384] width 77 height 13
click at [57, 381] on input "#444444" at bounding box center [76, 384] width 77 height 13
type input "ffffff"
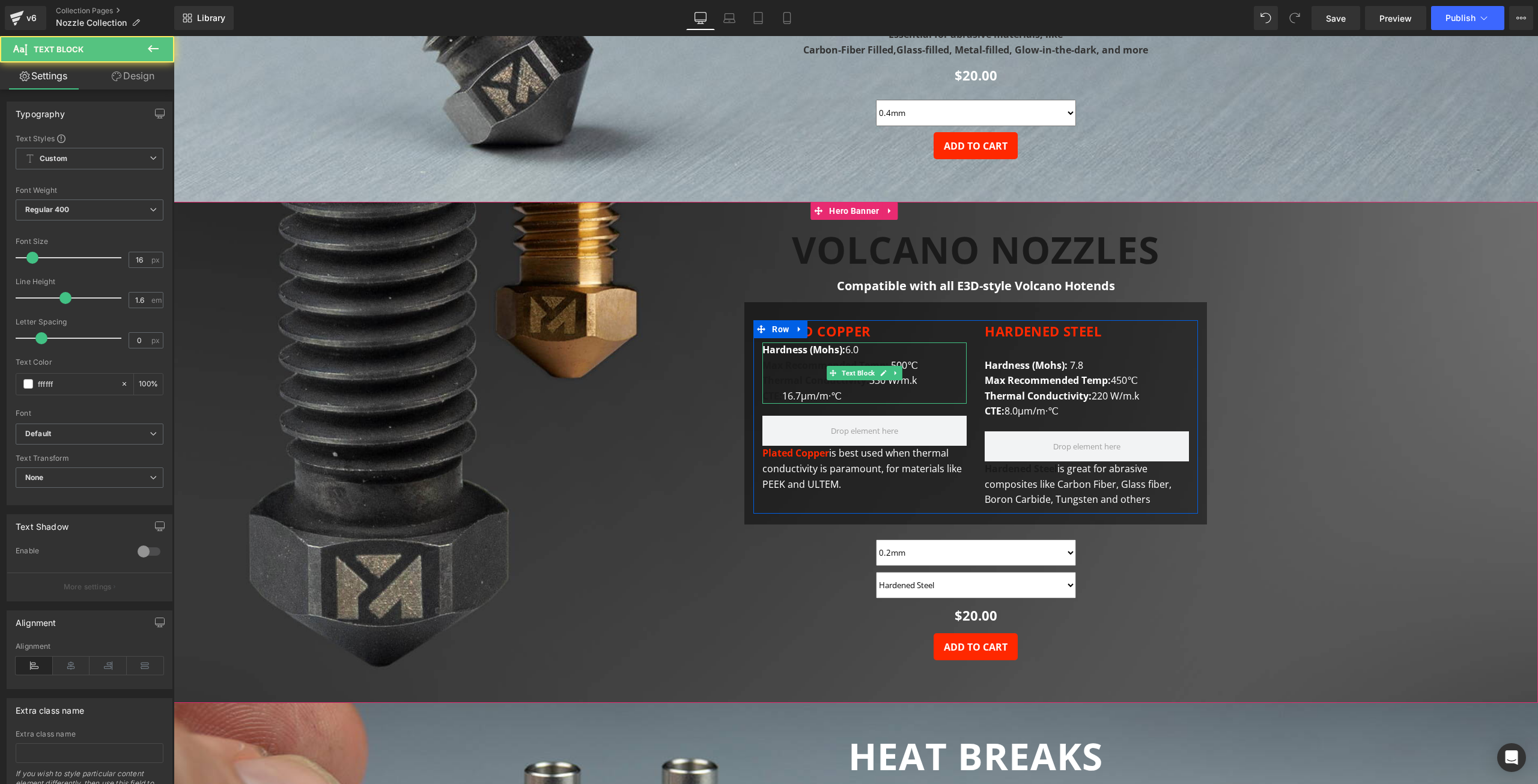
click at [887, 389] on p "Max Recommended Temp: 500℃ Thermal Conductivity : 330 W/m.k CTE: 16.7μm/m·℃" at bounding box center [864, 381] width 204 height 46
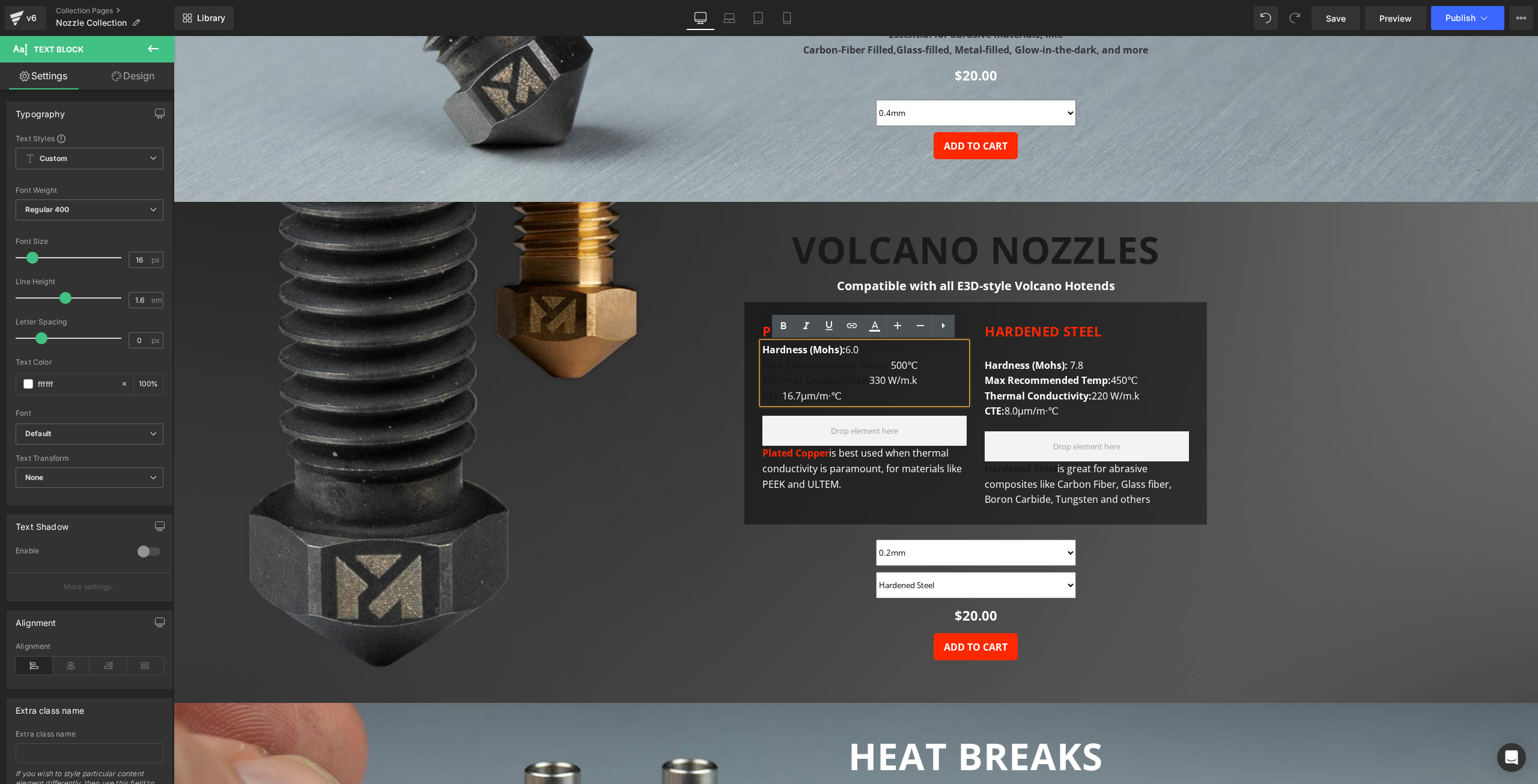
drag, startPoint x: 854, startPoint y: 395, endPoint x: 756, endPoint y: 354, distance: 106.2
click at [756, 354] on div "PLATED COPPER Heading Hard ness (Mohs): 6.0 Max Recommended Temp: 500℃ Thermal …" at bounding box center [865, 405] width 222 height 172
click at [837, 379] on strong "Thermal Conductivity :" at bounding box center [816, 380] width 107 height 13
drag, startPoint x: 782, startPoint y: 394, endPoint x: 763, endPoint y: 393, distance: 19.0
click at [763, 393] on span "Max Recommended Temp: 500℃ Thermal Conductivity : 330 W/m.k CTE: 16.7μm/m·℃" at bounding box center [840, 380] width 156 height 44
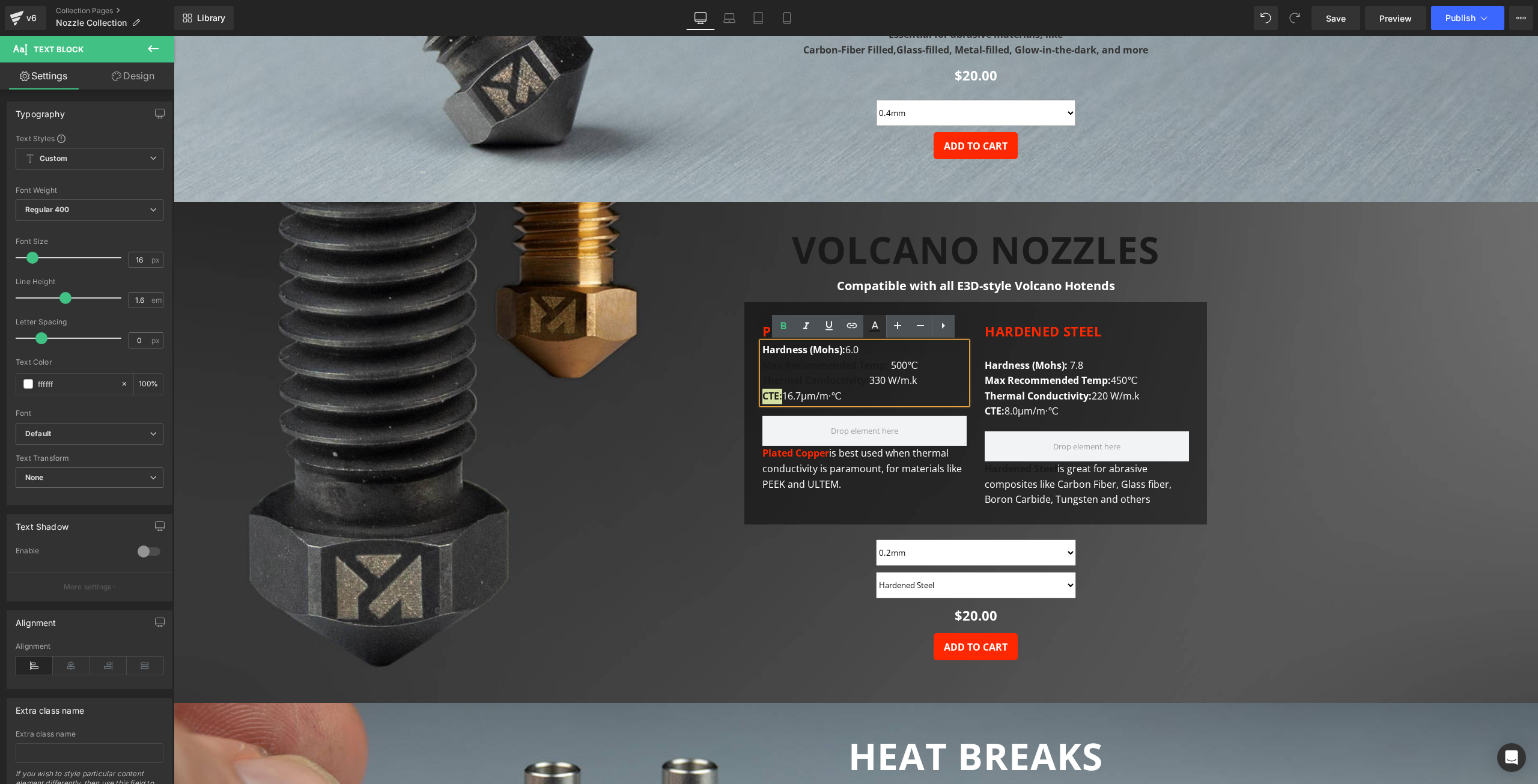
click at [872, 330] on icon at bounding box center [874, 330] width 11 height 2
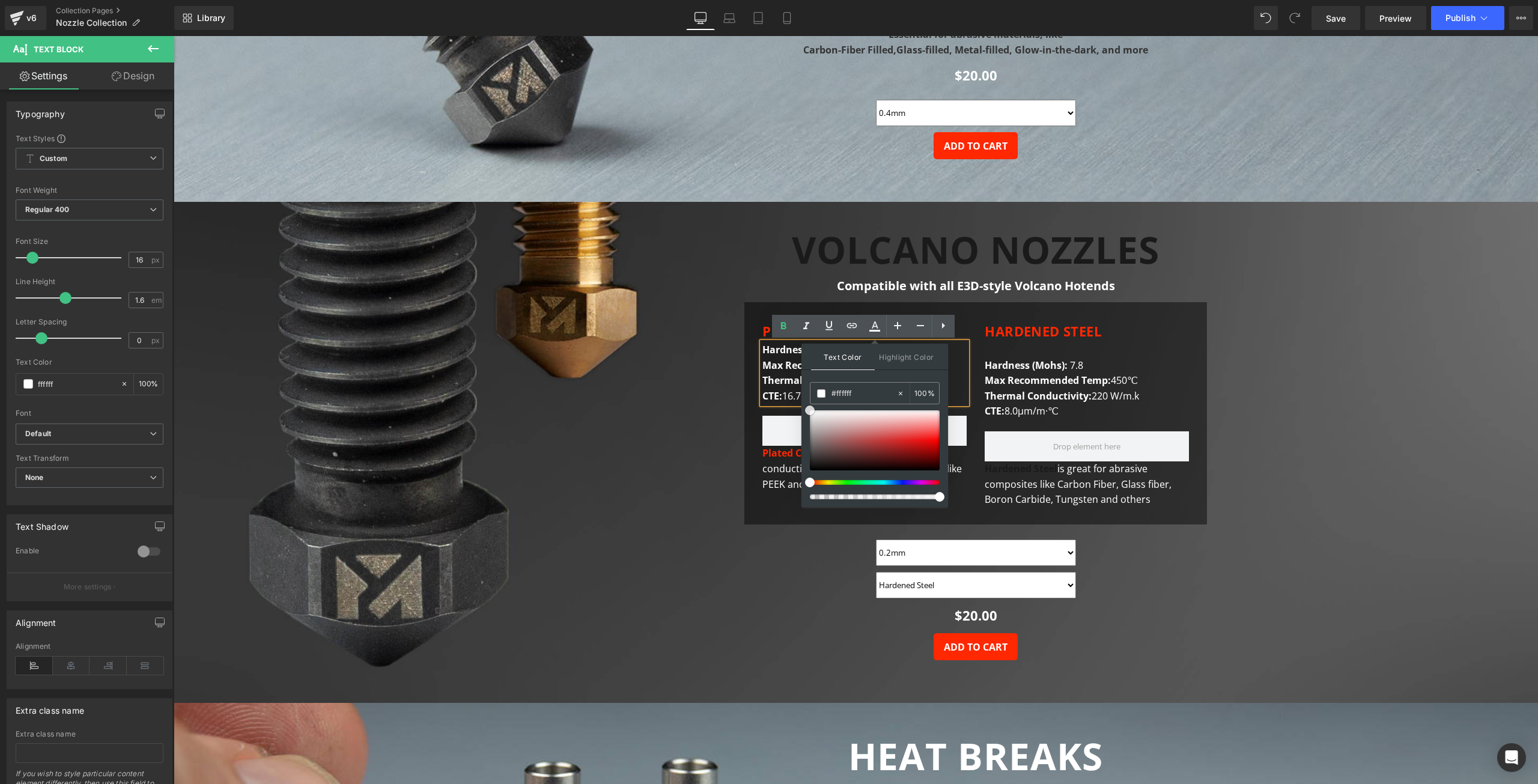
drag, startPoint x: 819, startPoint y: 422, endPoint x: 807, endPoint y: 410, distance: 17.0
click at [810, 410] on div at bounding box center [875, 440] width 130 height 60
click at [776, 361] on strong "Max Recommended Temp:" at bounding box center [827, 365] width 129 height 13
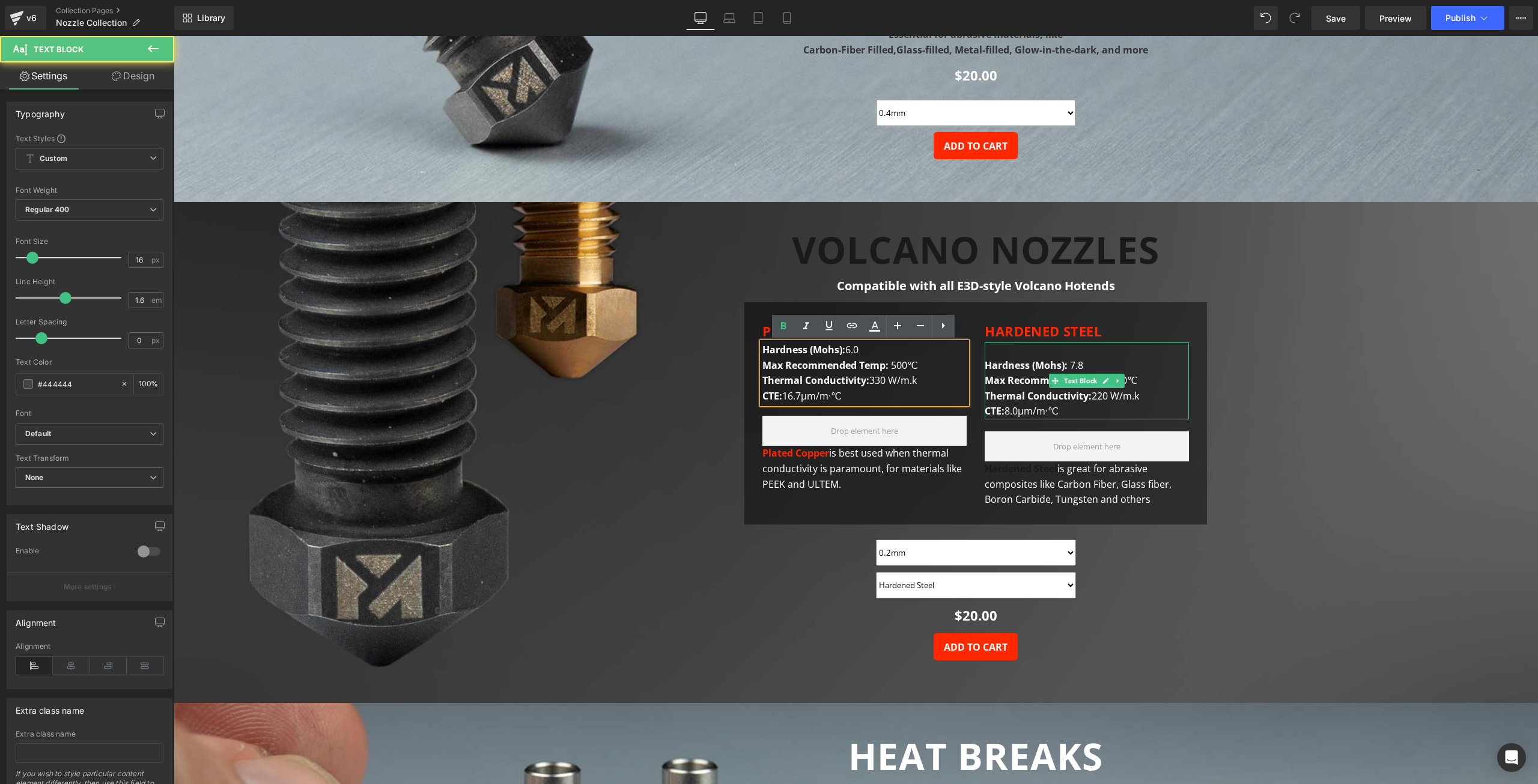
click at [999, 356] on div "Hardness (Mohs): 7.8 Max Recommended Temp: 450℃ Thermal Conductivity: 220 W/m.k…" at bounding box center [1087, 380] width 204 height 77
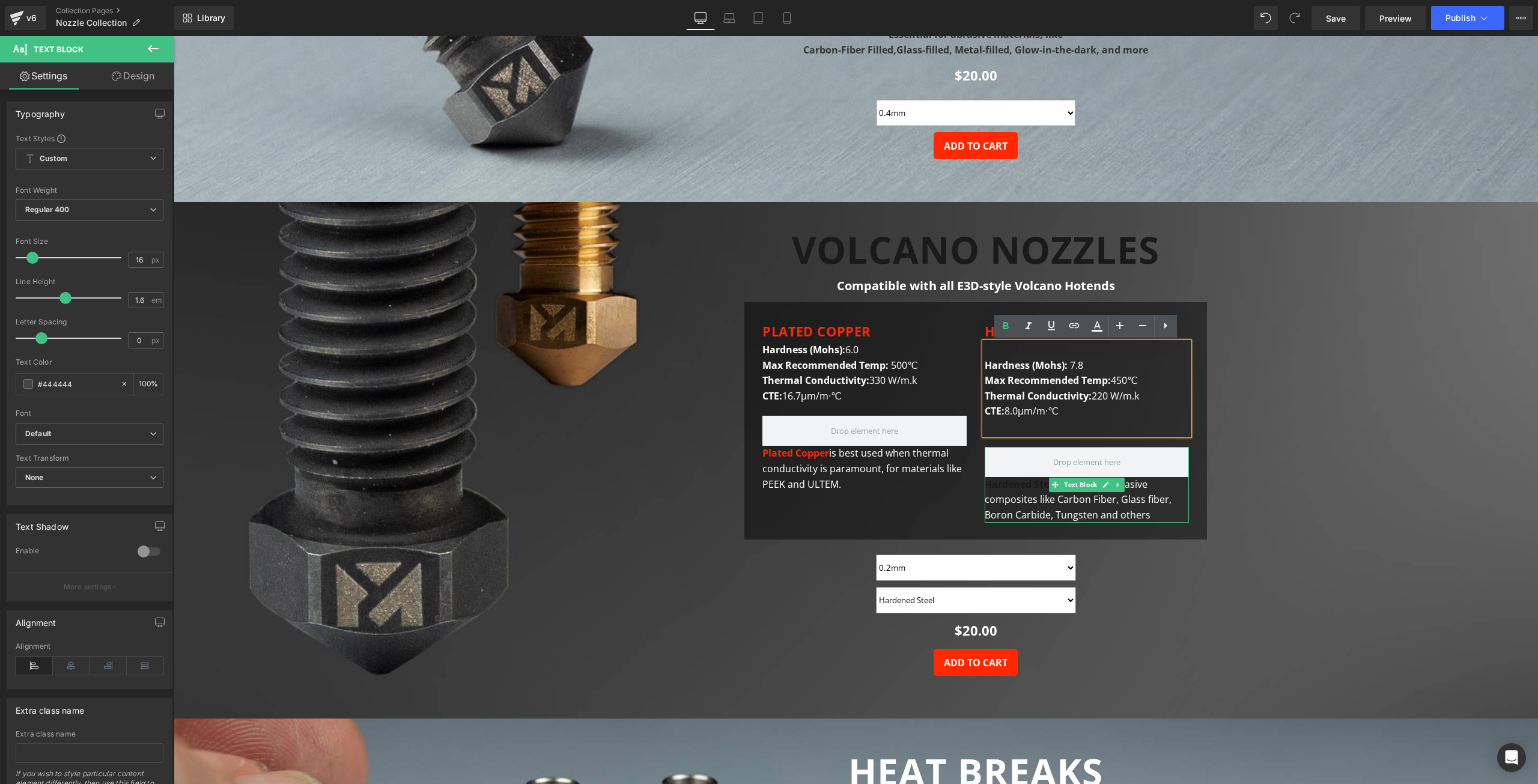
click at [1013, 490] on strong "Hardened Steel" at bounding box center [1021, 484] width 72 height 13
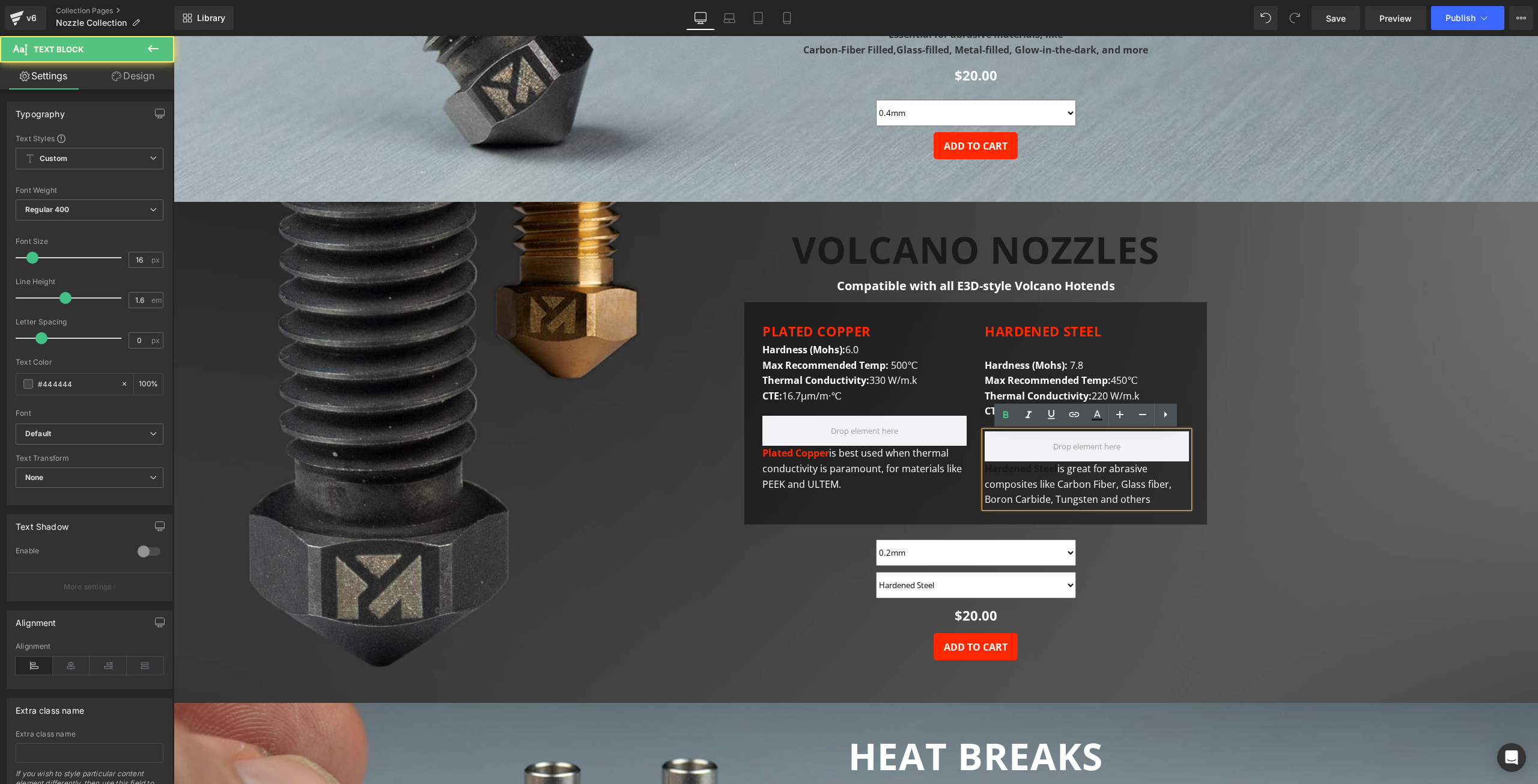
click at [994, 473] on strong "Hardened Steel" at bounding box center [1021, 468] width 72 height 13
click at [71, 374] on div "#444444" at bounding box center [68, 384] width 104 height 21
click at [71, 381] on input "#444444" at bounding box center [76, 384] width 77 height 13
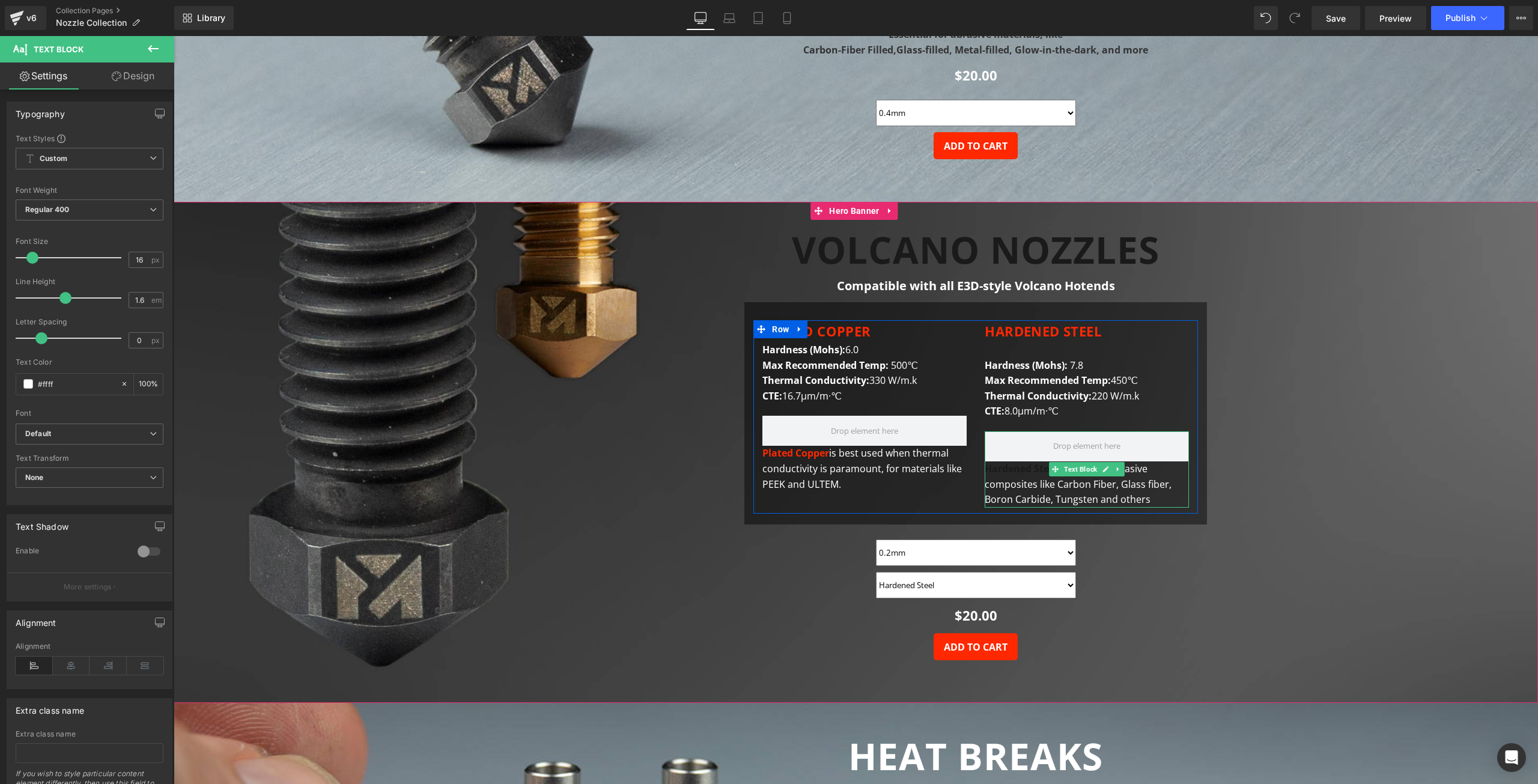
type input "#ffff"
click at [1027, 481] on font "Hardened Steel is great for abrasive composites like Carbon Fiber, Glass fiber,…" at bounding box center [1078, 484] width 187 height 44
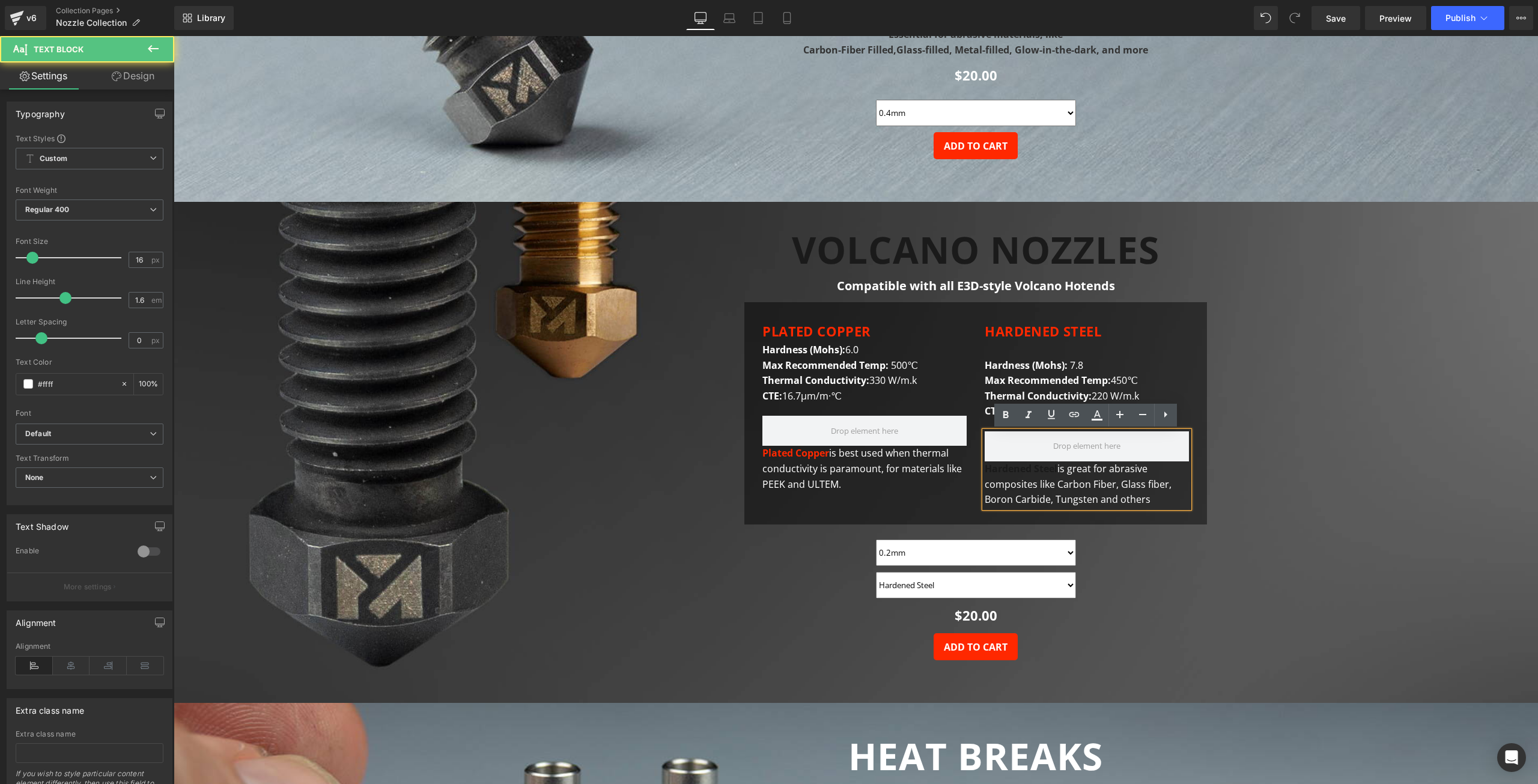
click at [1024, 469] on strong "Hardened Steel" at bounding box center [1021, 468] width 72 height 13
click at [1056, 473] on strong "Hardened Steel" at bounding box center [1021, 468] width 72 height 13
drag, startPoint x: 1057, startPoint y: 468, endPoint x: 979, endPoint y: 469, distance: 78.0
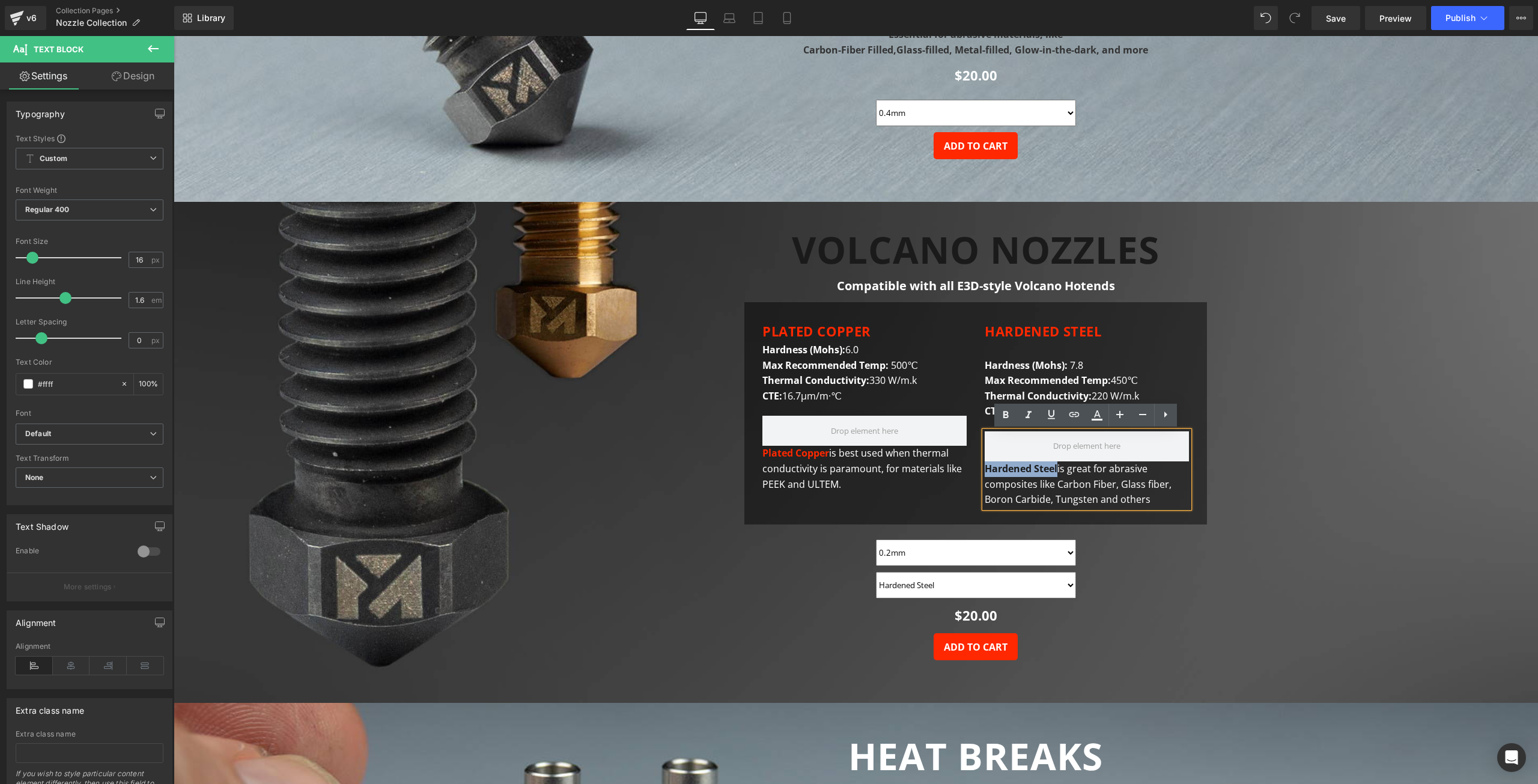
click at [979, 469] on div "HARDENED STEEL Heading Hardness (Mohs): 7.8 Max Recommended Temp: 450℃ Thermal …" at bounding box center [1087, 414] width 222 height 187
click at [1091, 413] on icon at bounding box center [1097, 415] width 14 height 14
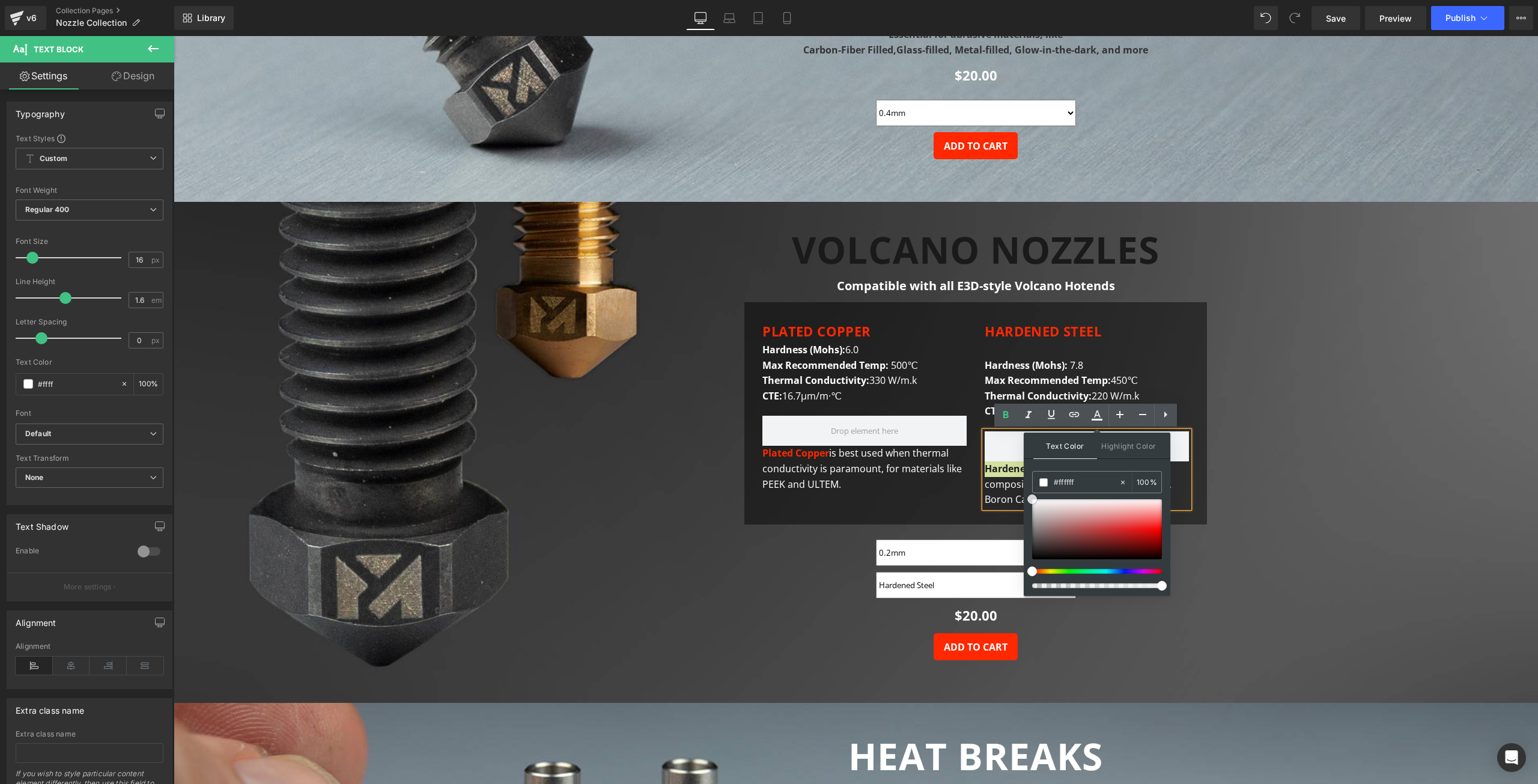
drag, startPoint x: 1035, startPoint y: 510, endPoint x: 1026, endPoint y: 499, distance: 14.2
click at [1026, 499] on div "Text Color Highlight Color #333333 #444444 100 % transparent 0 %" at bounding box center [1097, 514] width 147 height 164
click at [1011, 487] on span "Hardened Steel is great for abrasive composites like Carbon Fiber, Glass fiber,…" at bounding box center [1078, 484] width 187 height 44
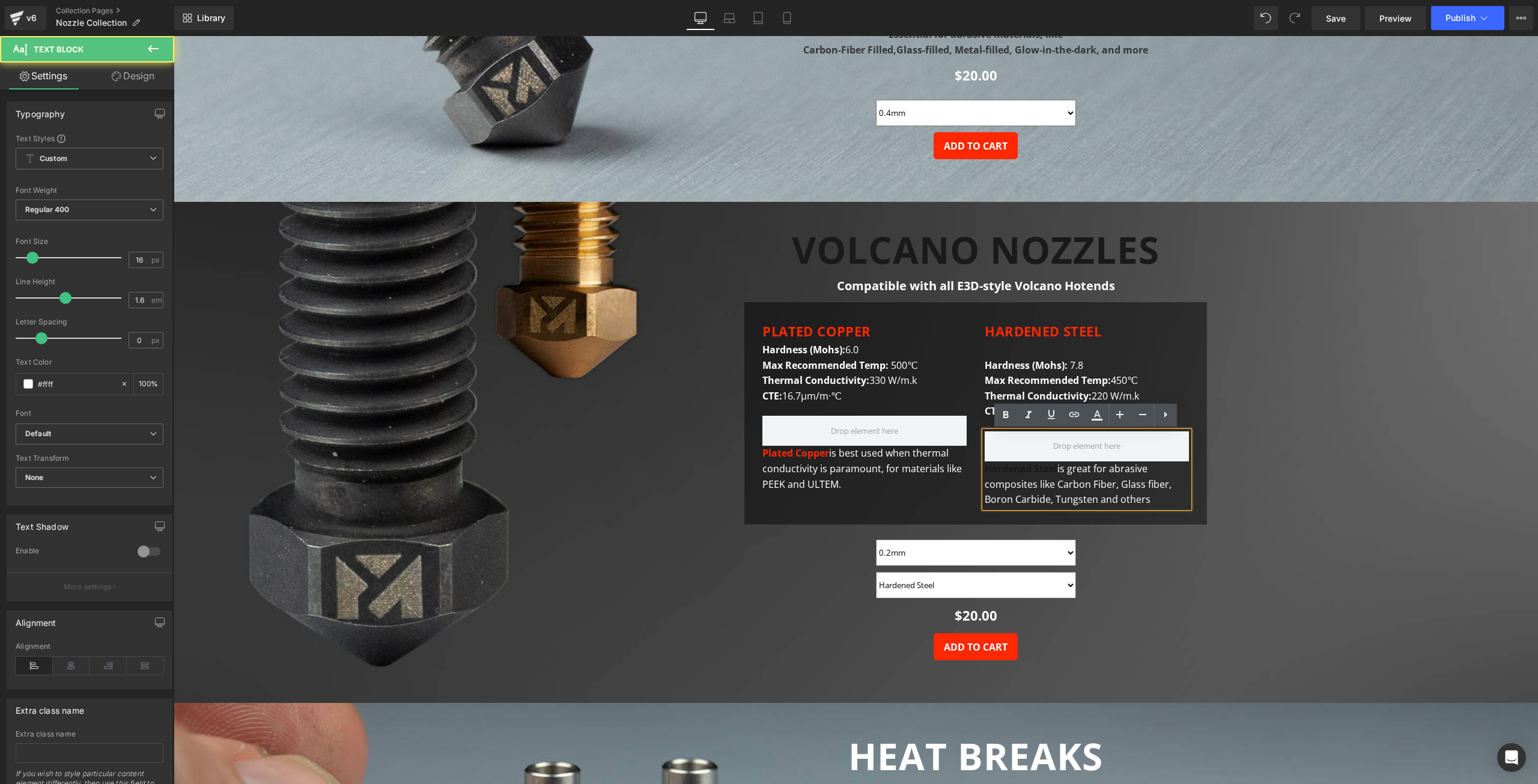
click at [1046, 467] on strong "Hardened Steel" at bounding box center [1021, 468] width 72 height 13
click at [1046, 470] on strong "Hardened Steel" at bounding box center [1021, 468] width 72 height 13
click at [1096, 413] on icon at bounding box center [1097, 415] width 14 height 14
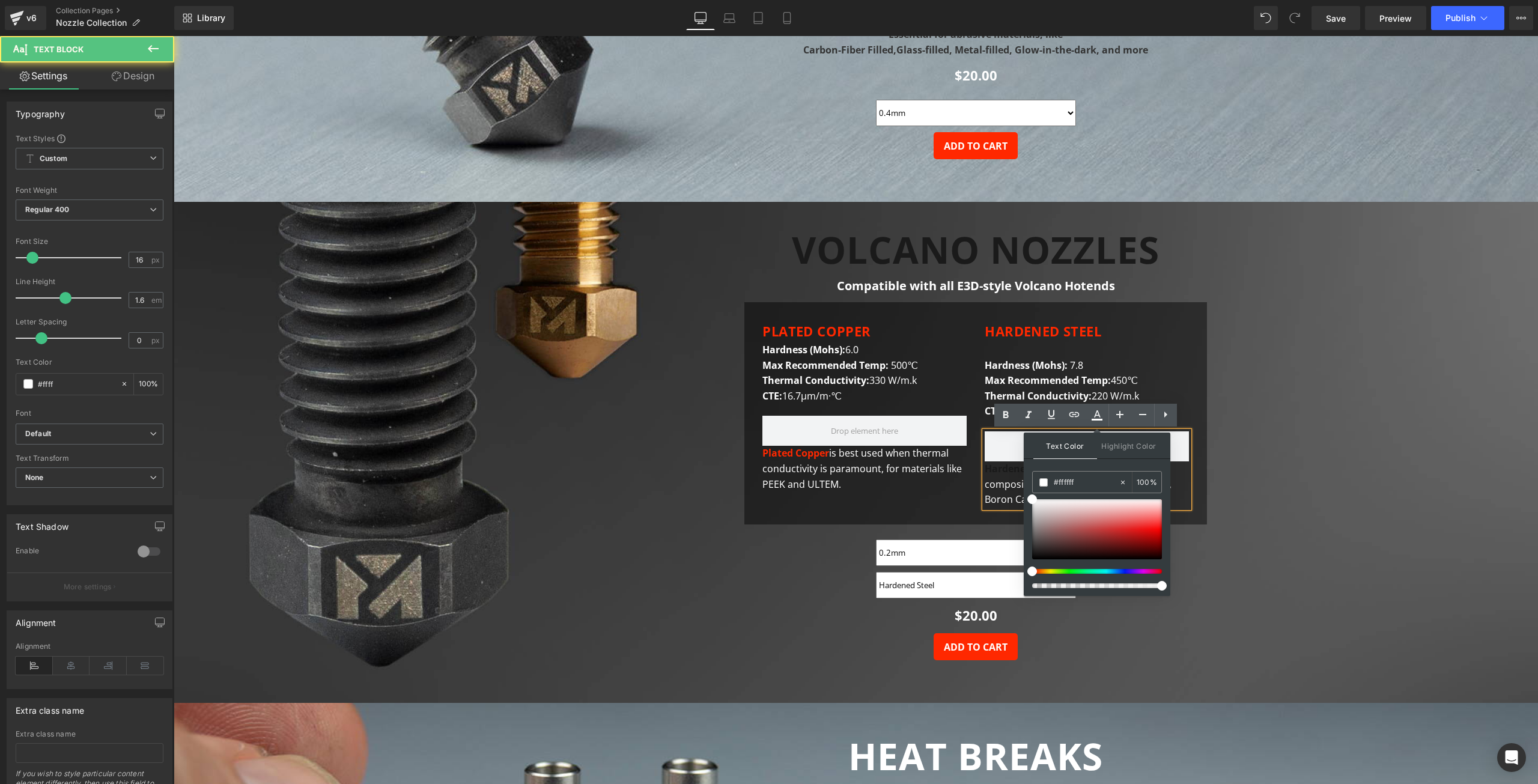
click at [1000, 484] on span "Hardened Steel is great for abrasive composites like Carbon Fiber, Glass fiber,…" at bounding box center [1078, 484] width 187 height 44
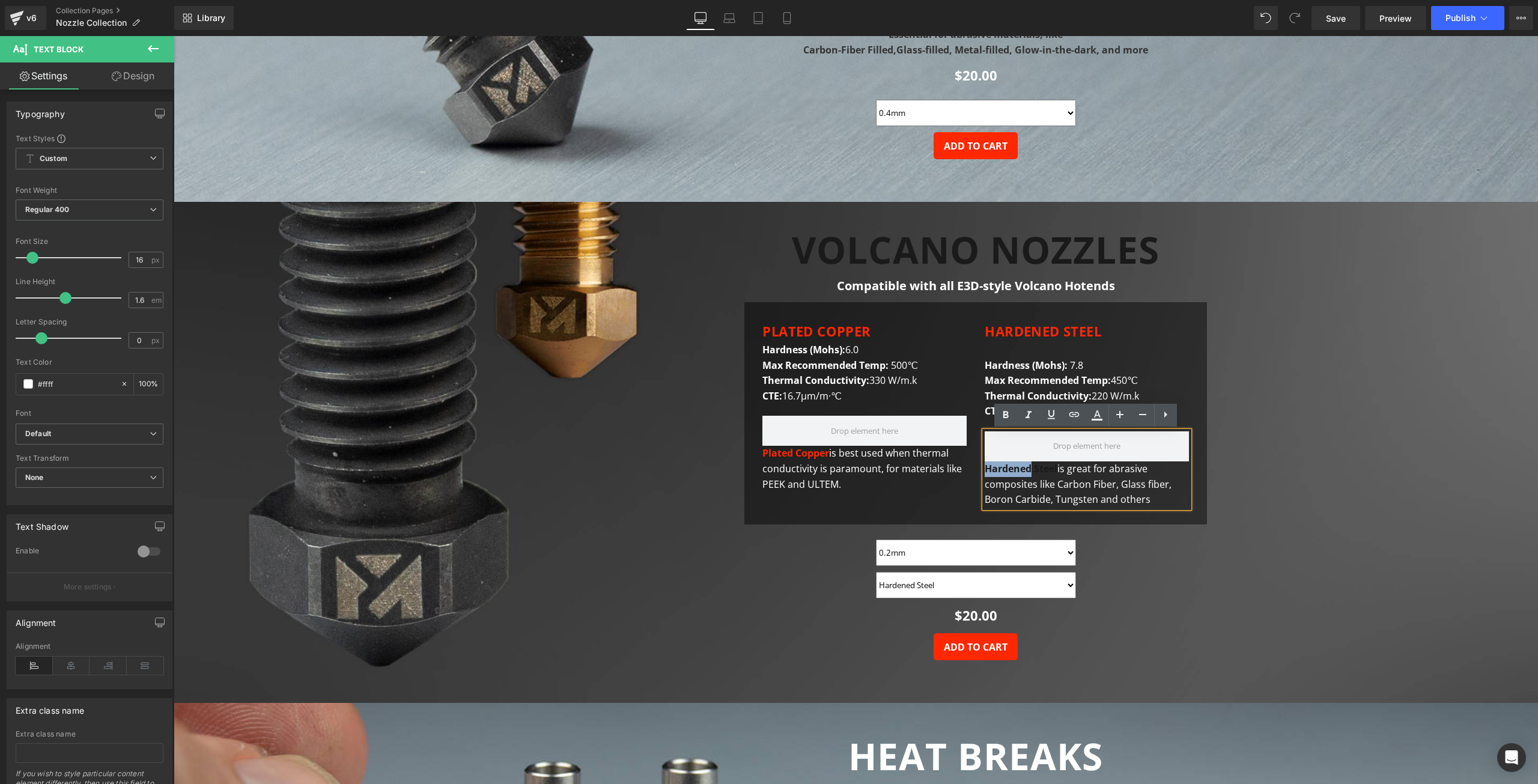
drag, startPoint x: 984, startPoint y: 469, endPoint x: 1028, endPoint y: 471, distance: 44.0
click at [1028, 471] on strong "Hardened Steel" at bounding box center [1021, 468] width 72 height 13
click at [1092, 413] on icon at bounding box center [1097, 415] width 14 height 14
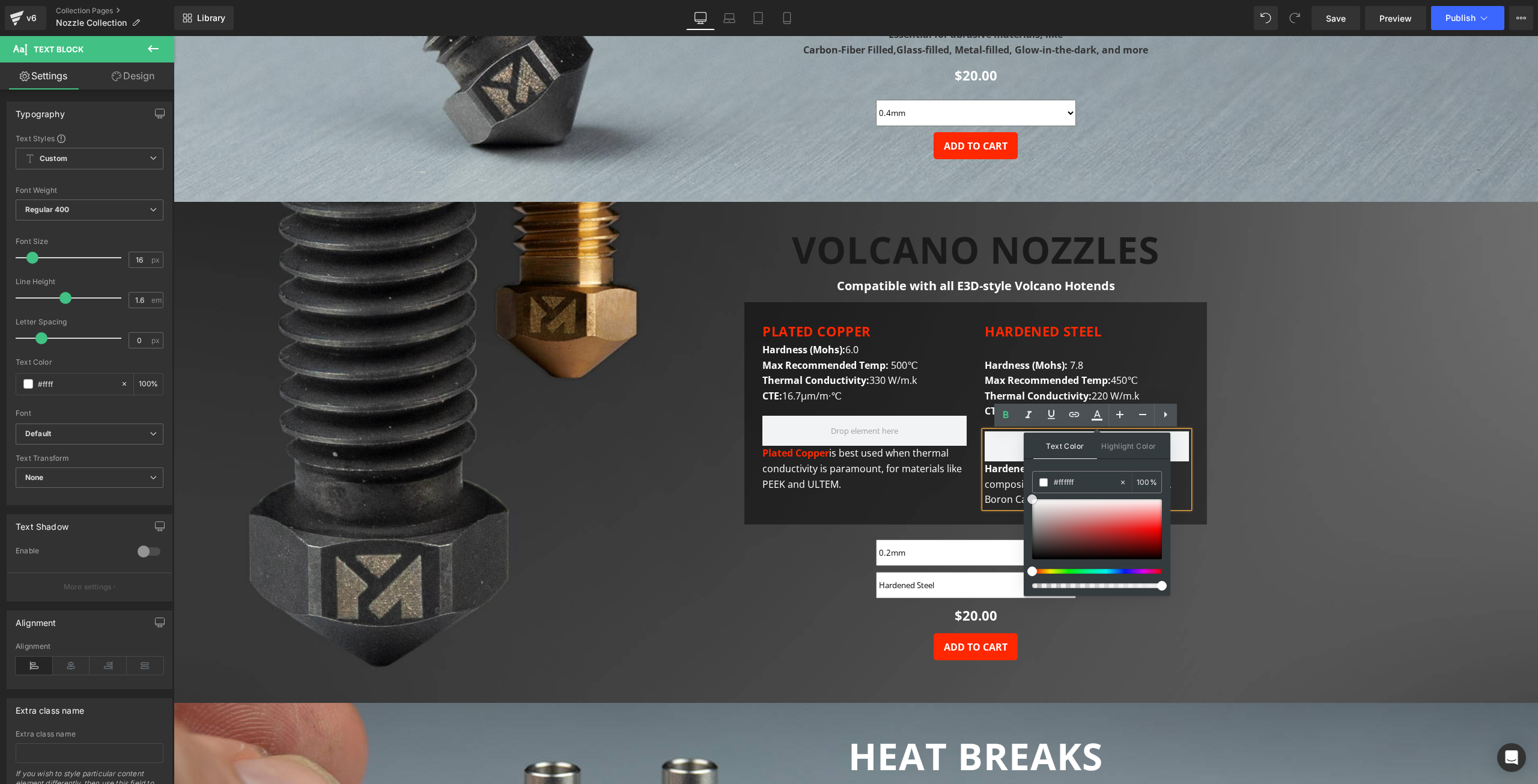
drag, startPoint x: 1032, startPoint y: 509, endPoint x: 1029, endPoint y: 494, distance: 15.3
click at [1029, 494] on div "Text Color Highlight Color #333333 #444444 100 % transparent 0 %" at bounding box center [1097, 514] width 147 height 164
click at [986, 476] on div "Hardened Steel is great for abrasive composites like Carbon Fiber, Glass fiber,…" at bounding box center [1087, 469] width 204 height 76
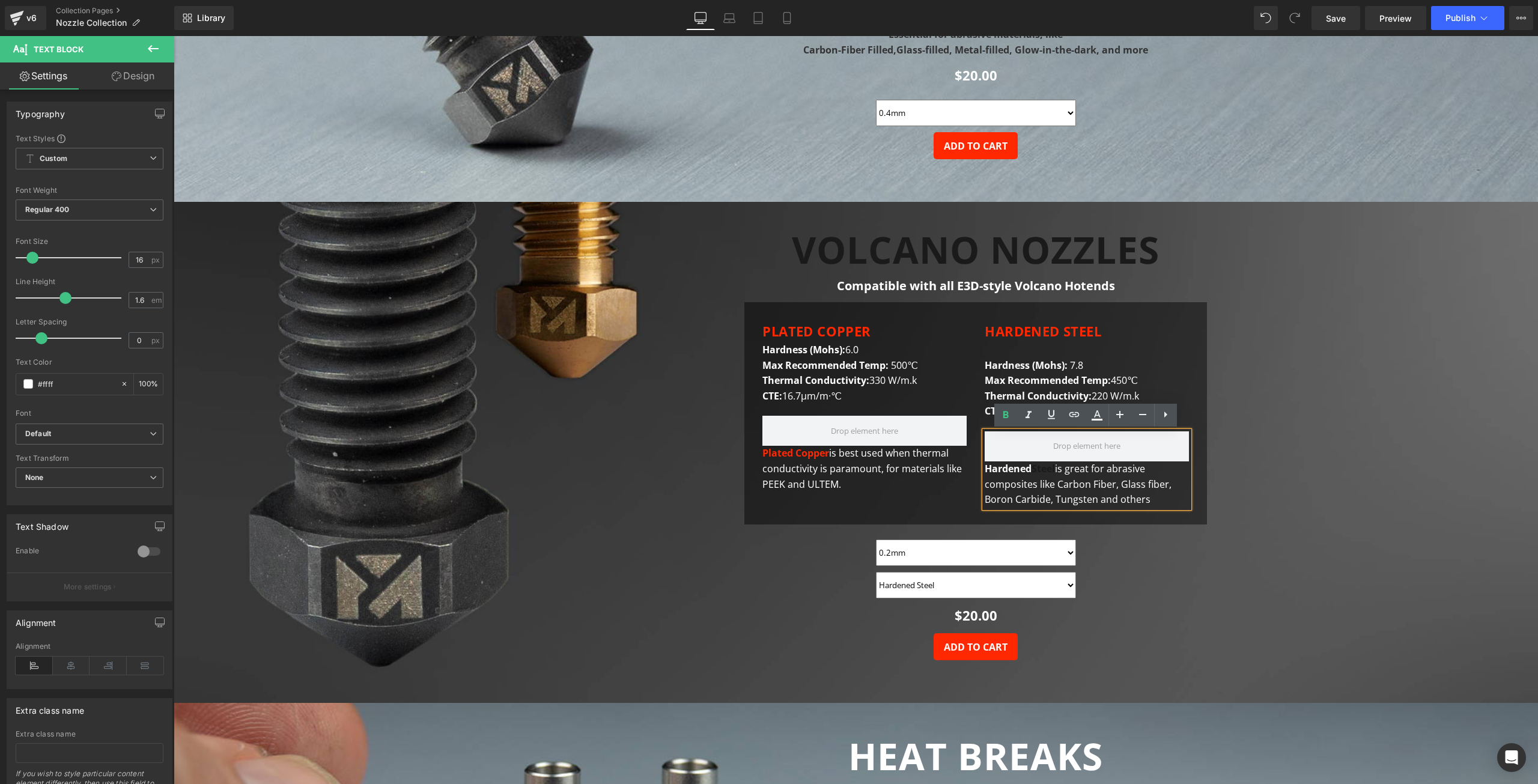
drag, startPoint x: 1034, startPoint y: 469, endPoint x: 1058, endPoint y: 470, distance: 24.0
click at [1058, 470] on span "Hardened Steel is great for abrasive composites like Carbon Fiber, Glass fiber,…" at bounding box center [1078, 484] width 187 height 44
click at [1095, 412] on icon at bounding box center [1097, 415] width 14 height 14
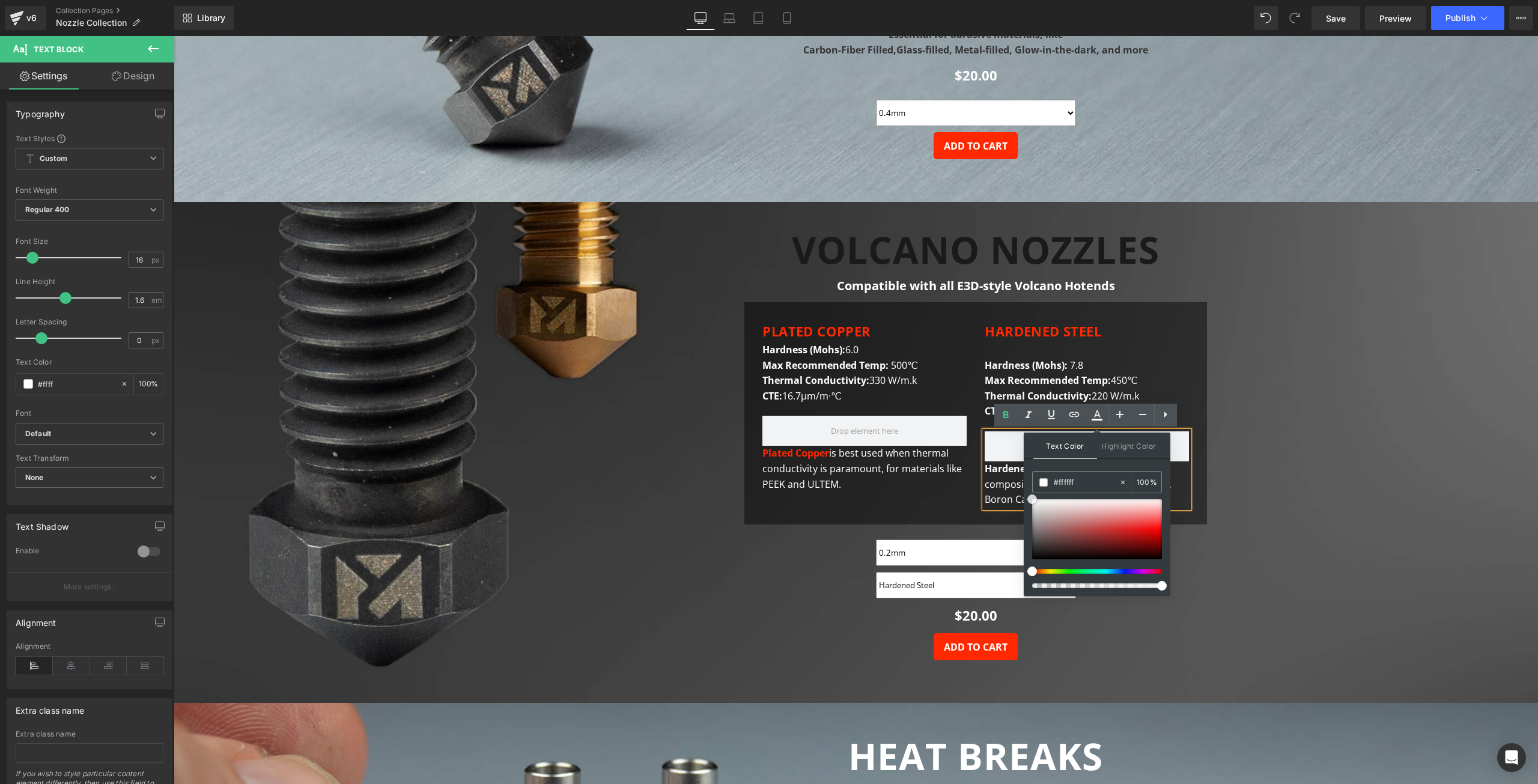
drag, startPoint x: 1234, startPoint y: 557, endPoint x: 1020, endPoint y: 494, distance: 223.1
click at [1009, 475] on span "Hardened" at bounding box center [1008, 468] width 47 height 13
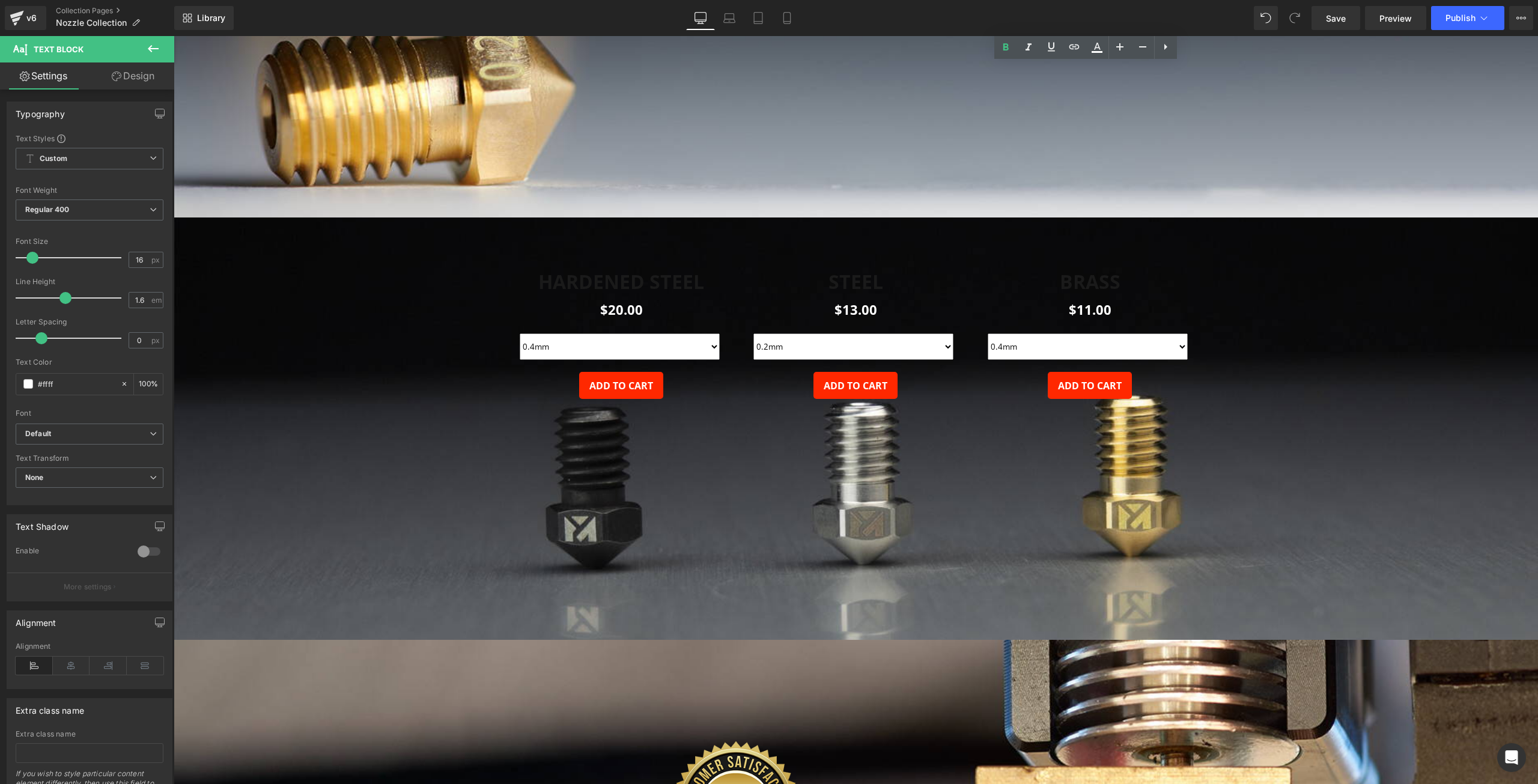
scroll to position [3724, 0]
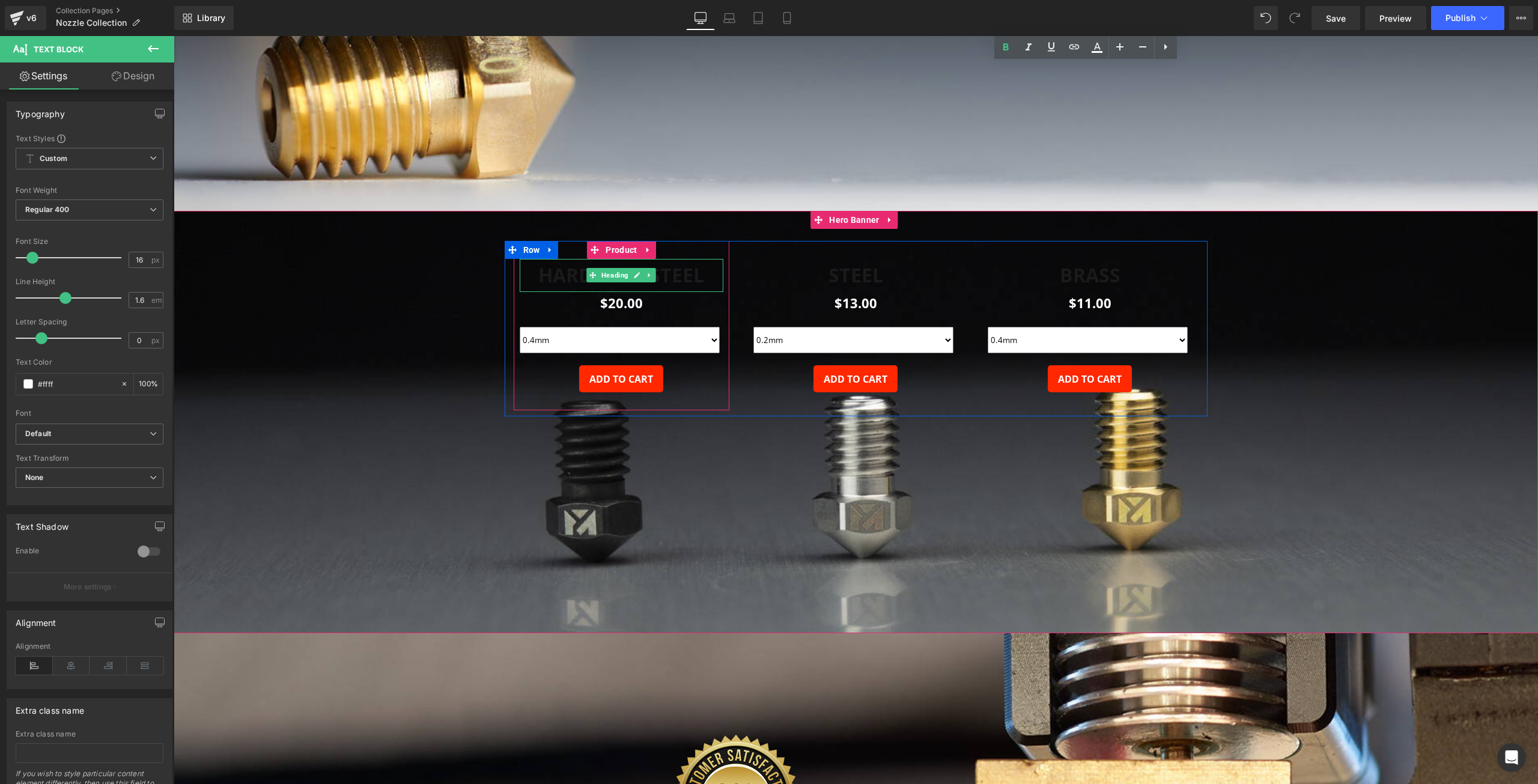
click at [565, 278] on b "HARDENED STEEL" at bounding box center [621, 274] width 166 height 26
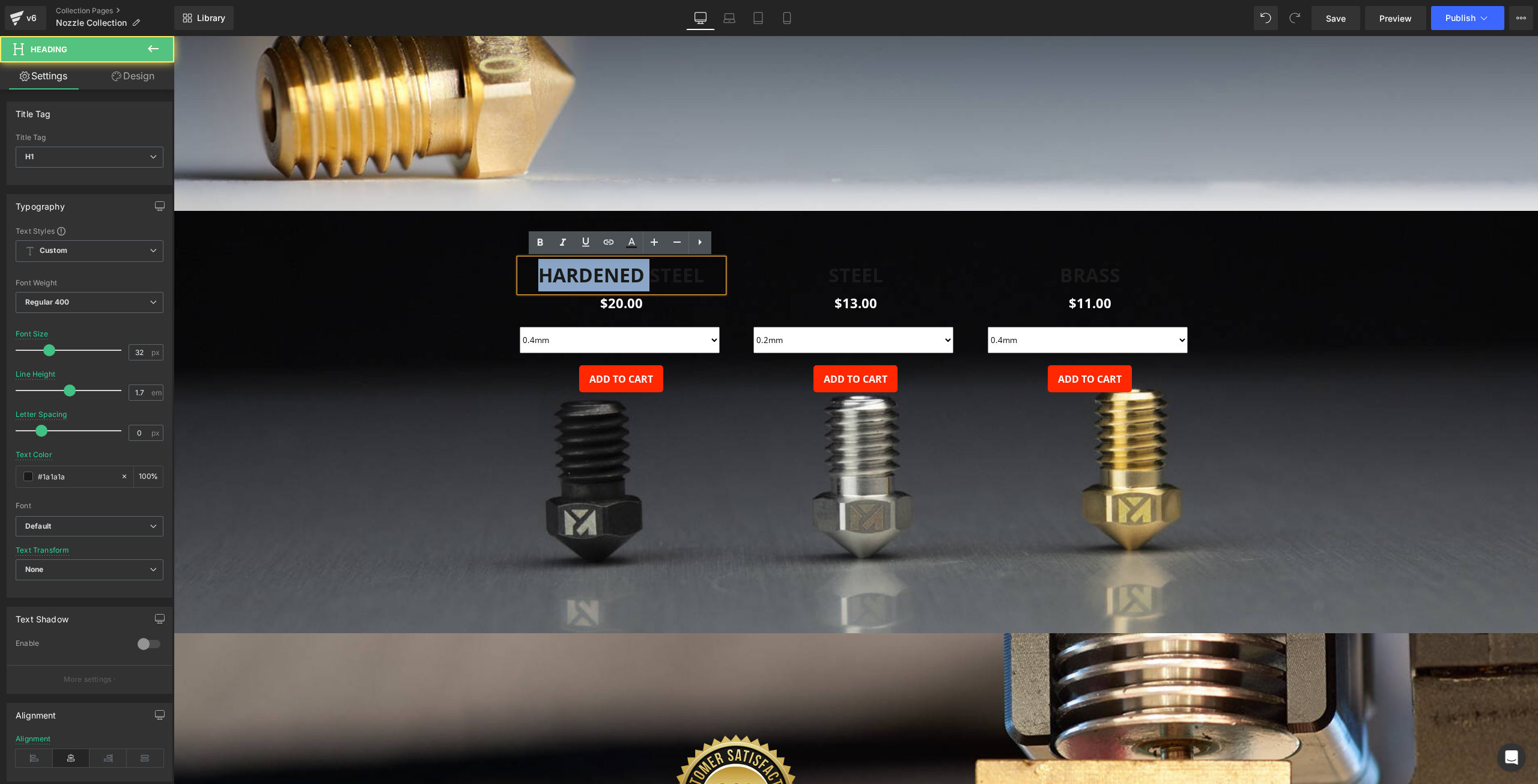
click at [565, 278] on b "HARDENED STEEL" at bounding box center [621, 274] width 166 height 26
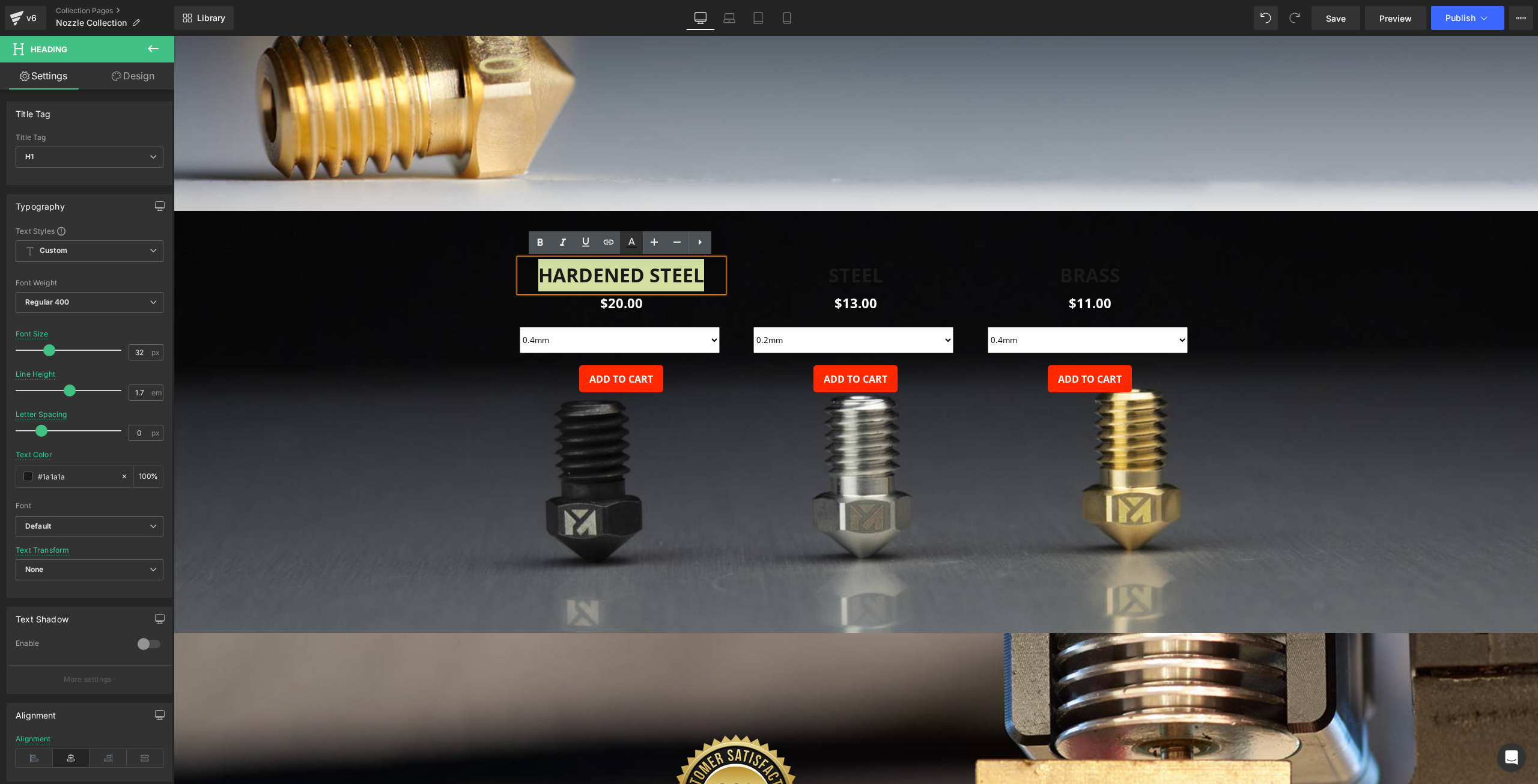
click at [621, 240] on link at bounding box center [631, 242] width 23 height 23
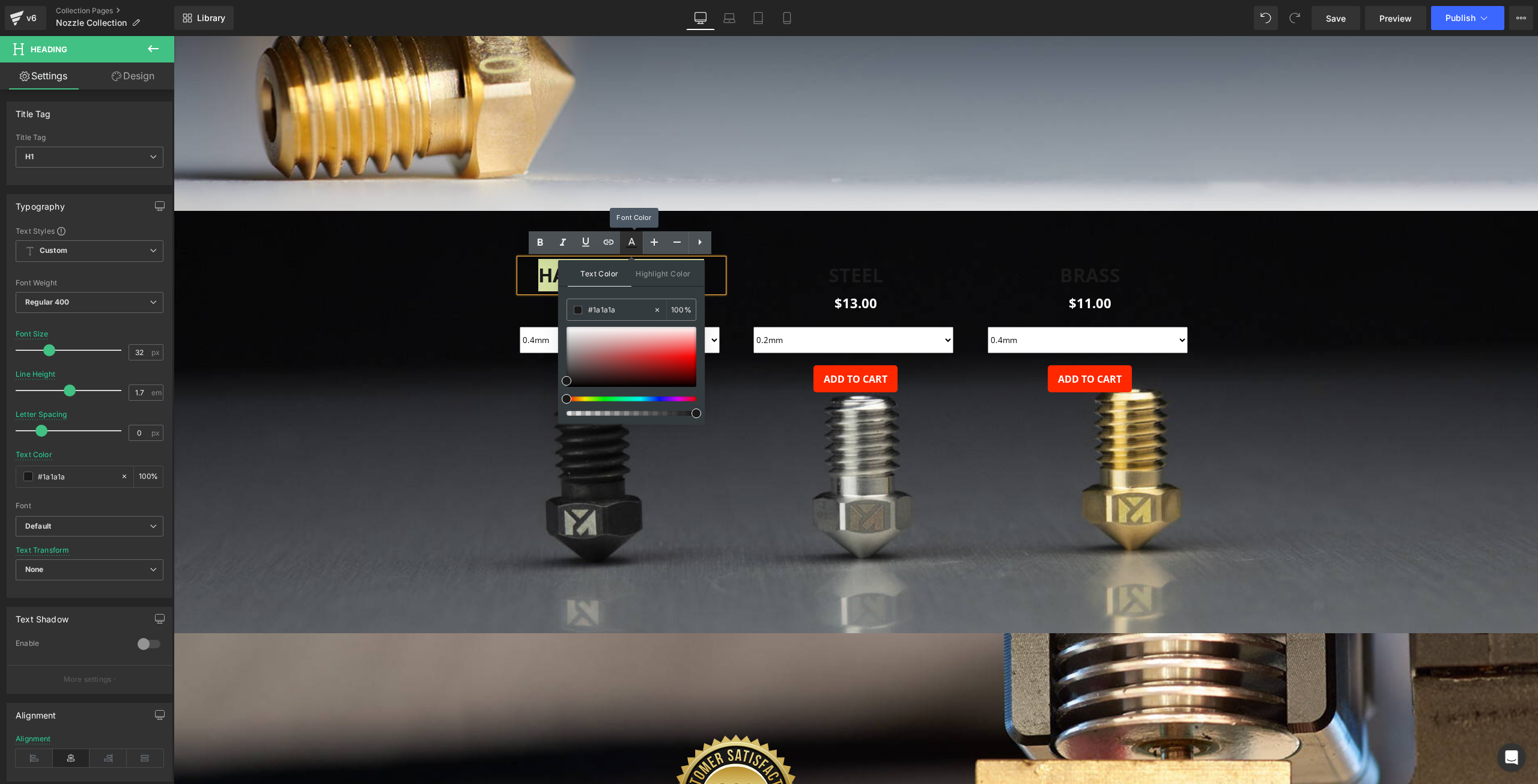
click at [626, 240] on icon at bounding box center [631, 242] width 14 height 14
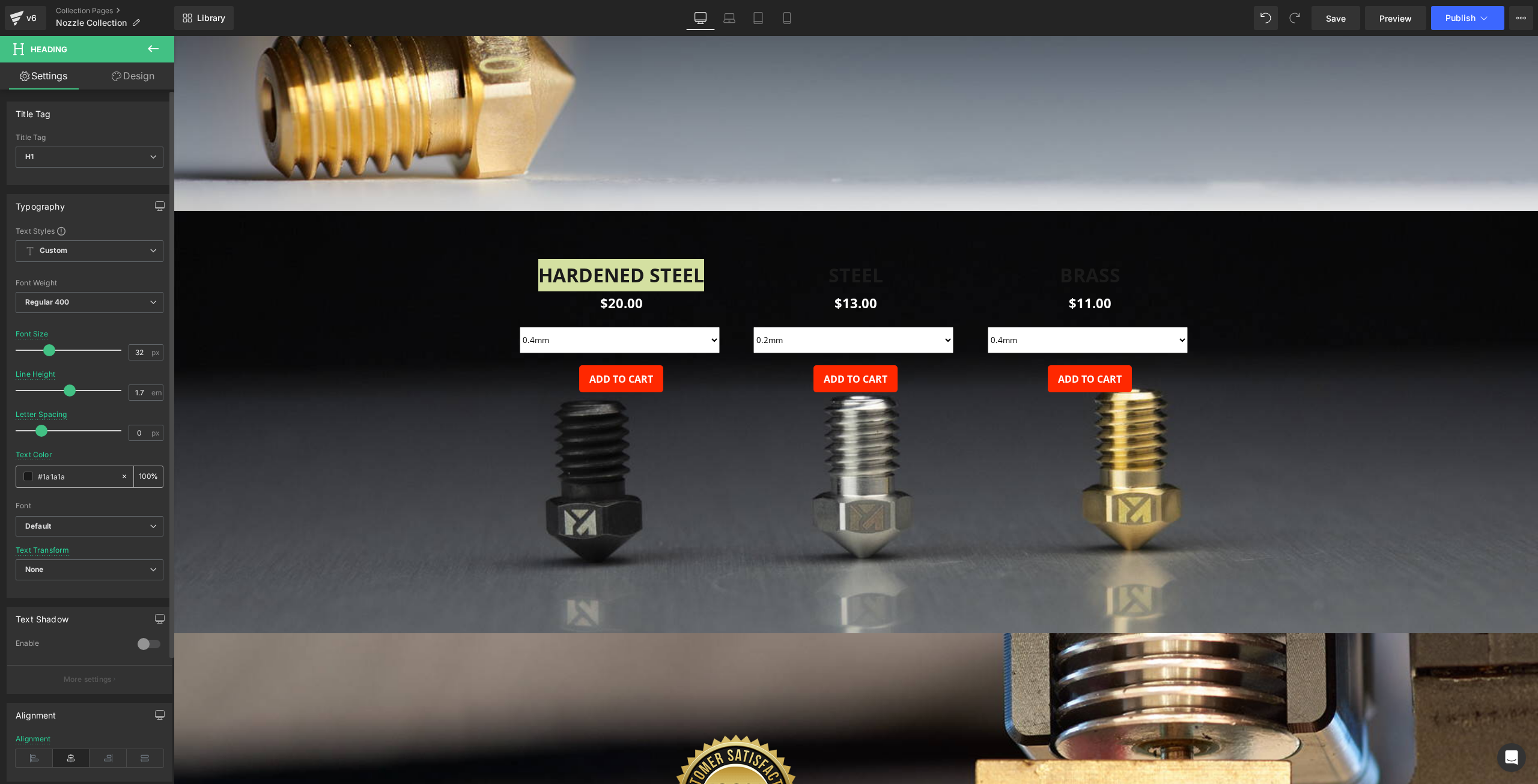
click at [54, 480] on input "#1a1a1a" at bounding box center [76, 476] width 77 height 13
type input "ffff"
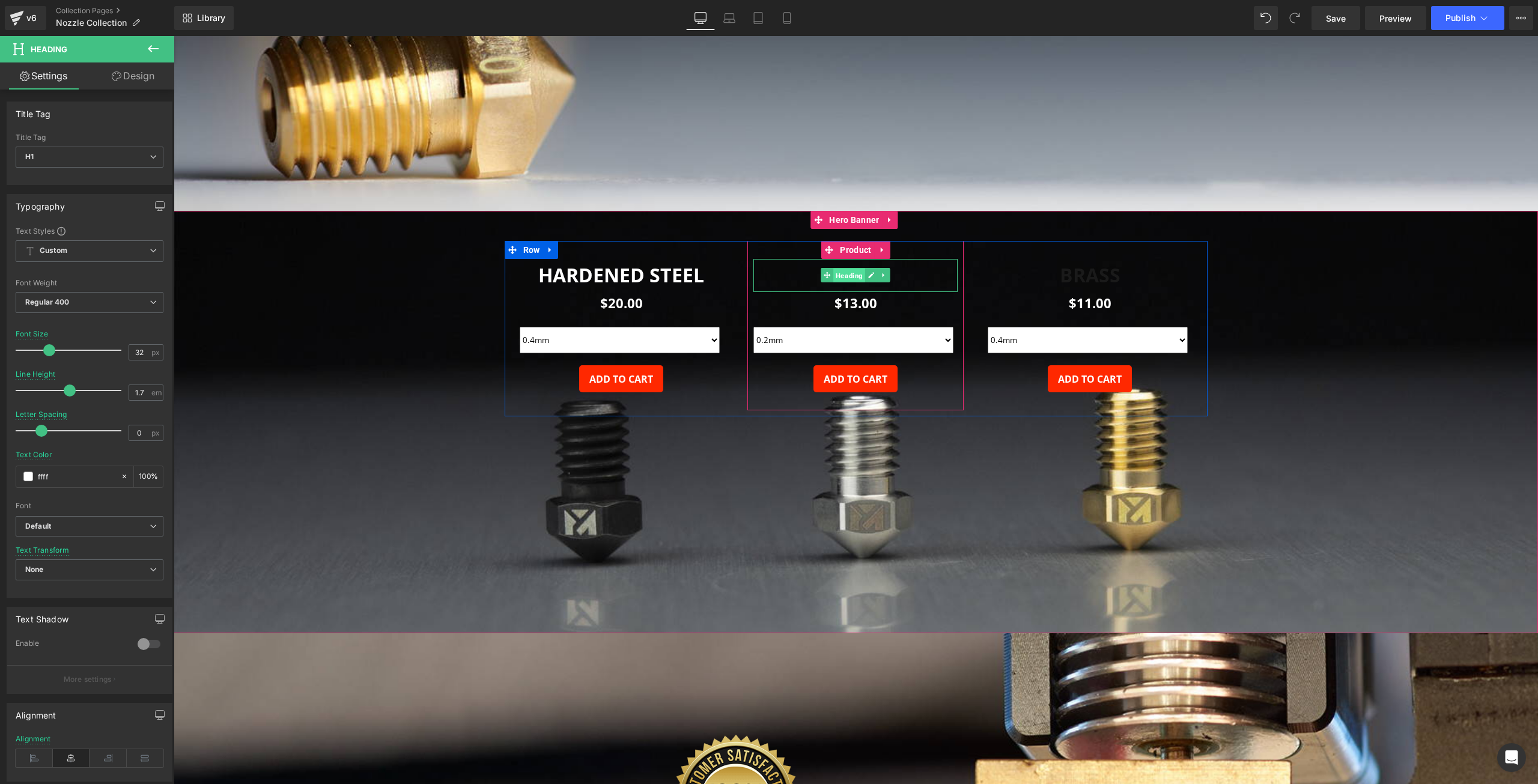
click at [846, 273] on span "Heading" at bounding box center [850, 275] width 32 height 14
click at [794, 275] on h1 "STEEL" at bounding box center [856, 275] width 204 height 32
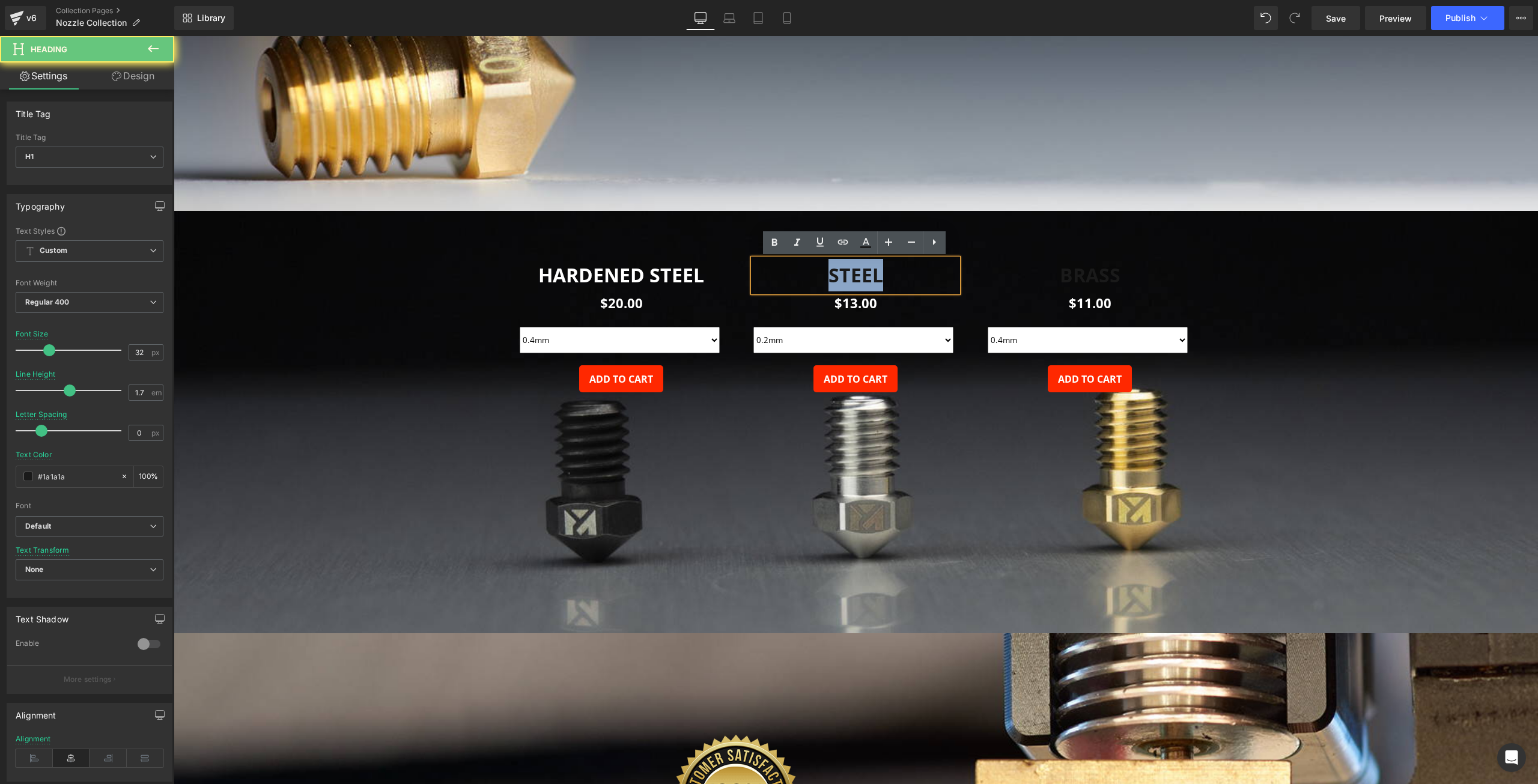
click at [794, 275] on h1 "STEEL" at bounding box center [856, 275] width 204 height 32
click at [798, 275] on h1 "STEEL" at bounding box center [856, 275] width 204 height 32
click at [804, 272] on h1 "STEEL" at bounding box center [856, 275] width 204 height 32
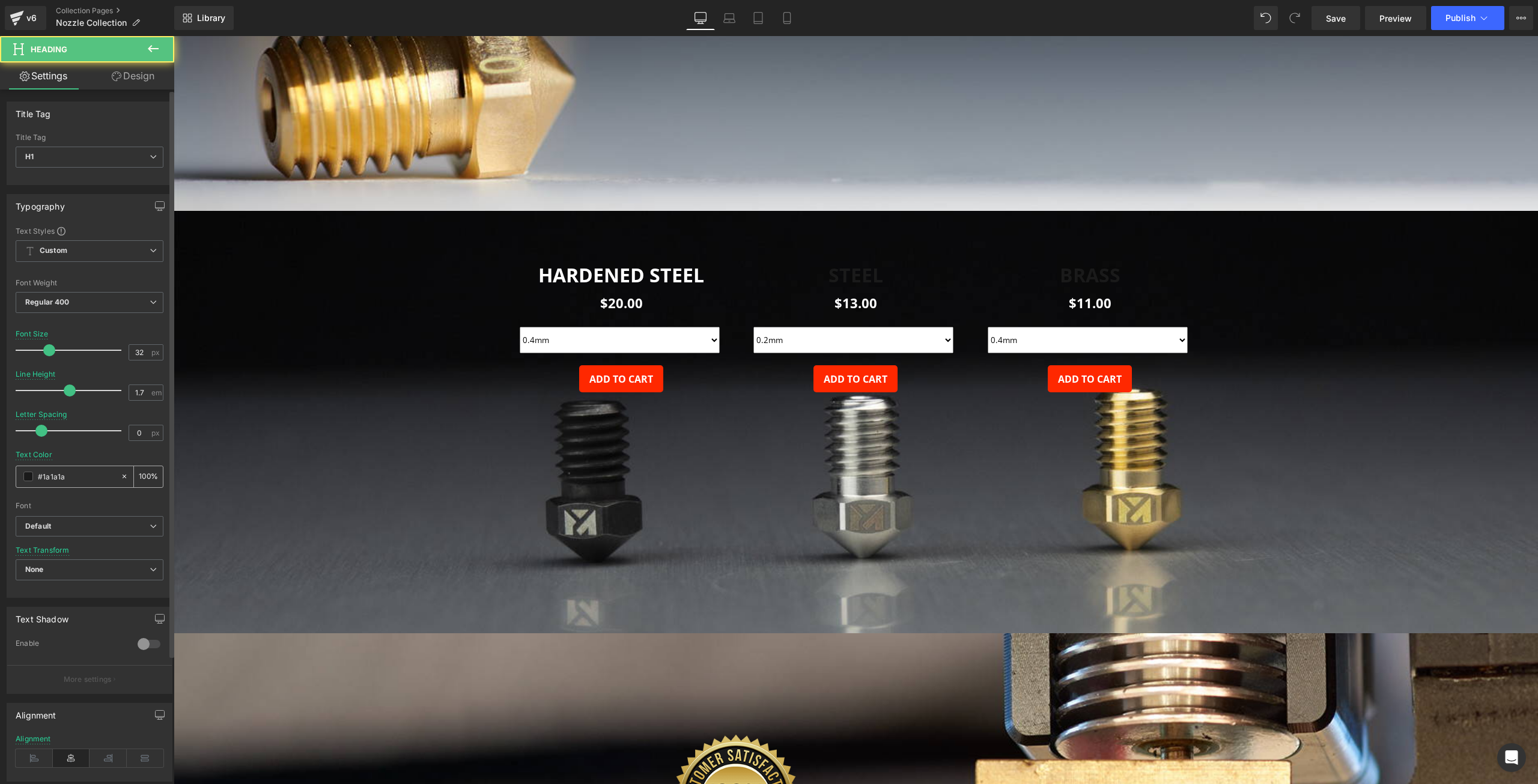
click at [52, 476] on input "#1a1a1a" at bounding box center [76, 476] width 77 height 13
type input "ffff"
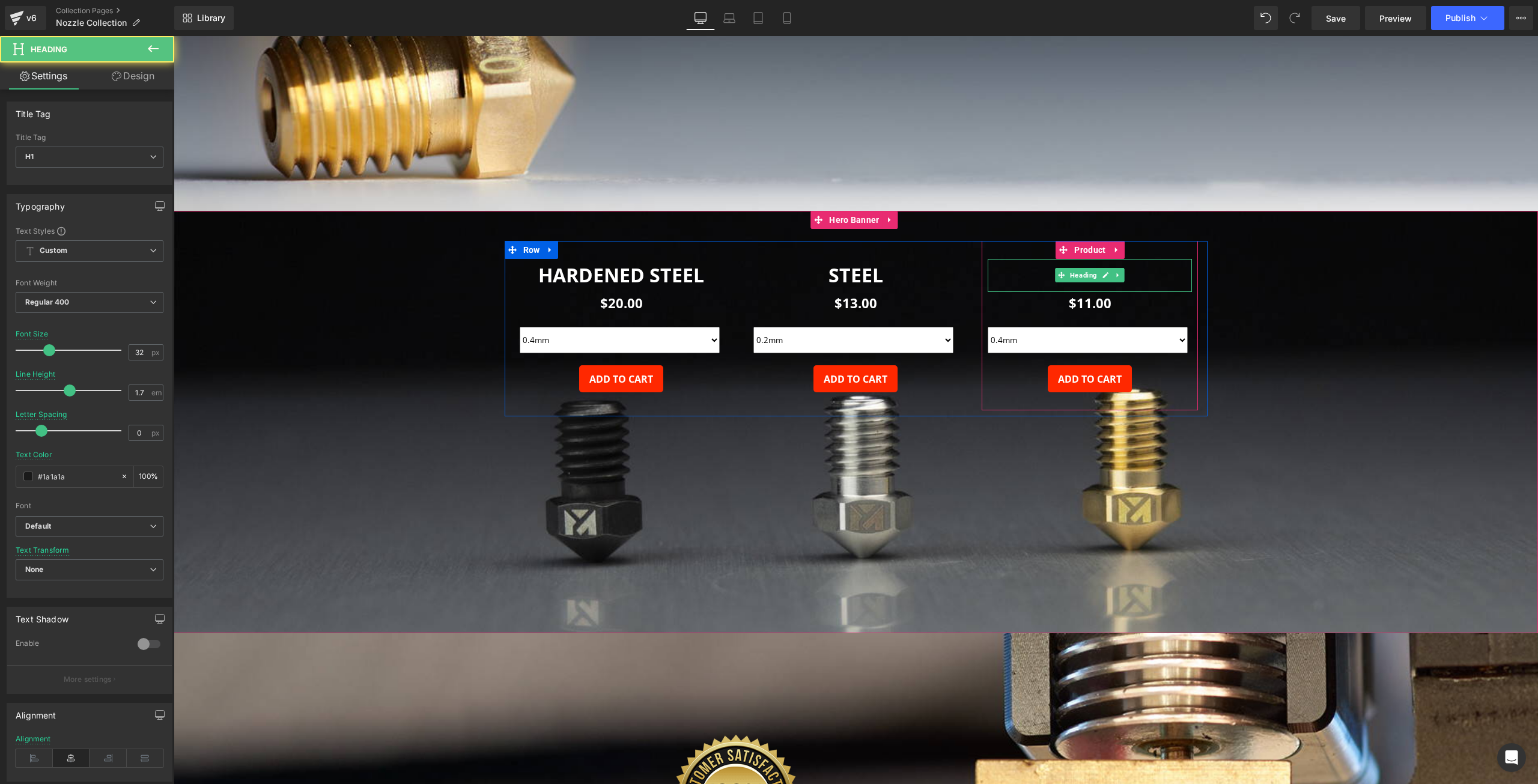
click at [1038, 277] on h1 "BRASS" at bounding box center [1090, 275] width 204 height 32
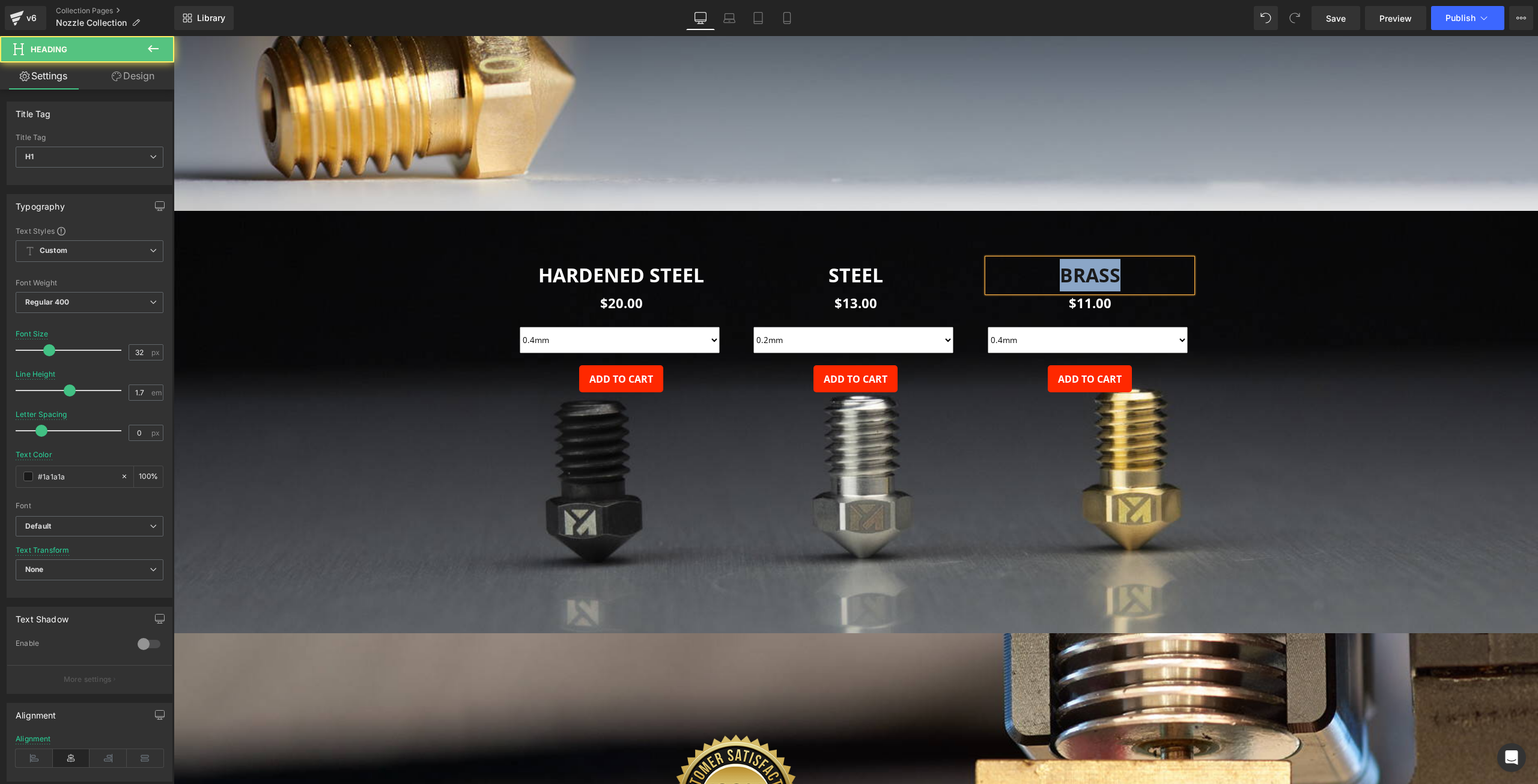
click at [1038, 277] on h1 "BRASS" at bounding box center [1090, 275] width 204 height 32
click at [66, 481] on input "#1a1a1a" at bounding box center [76, 476] width 77 height 13
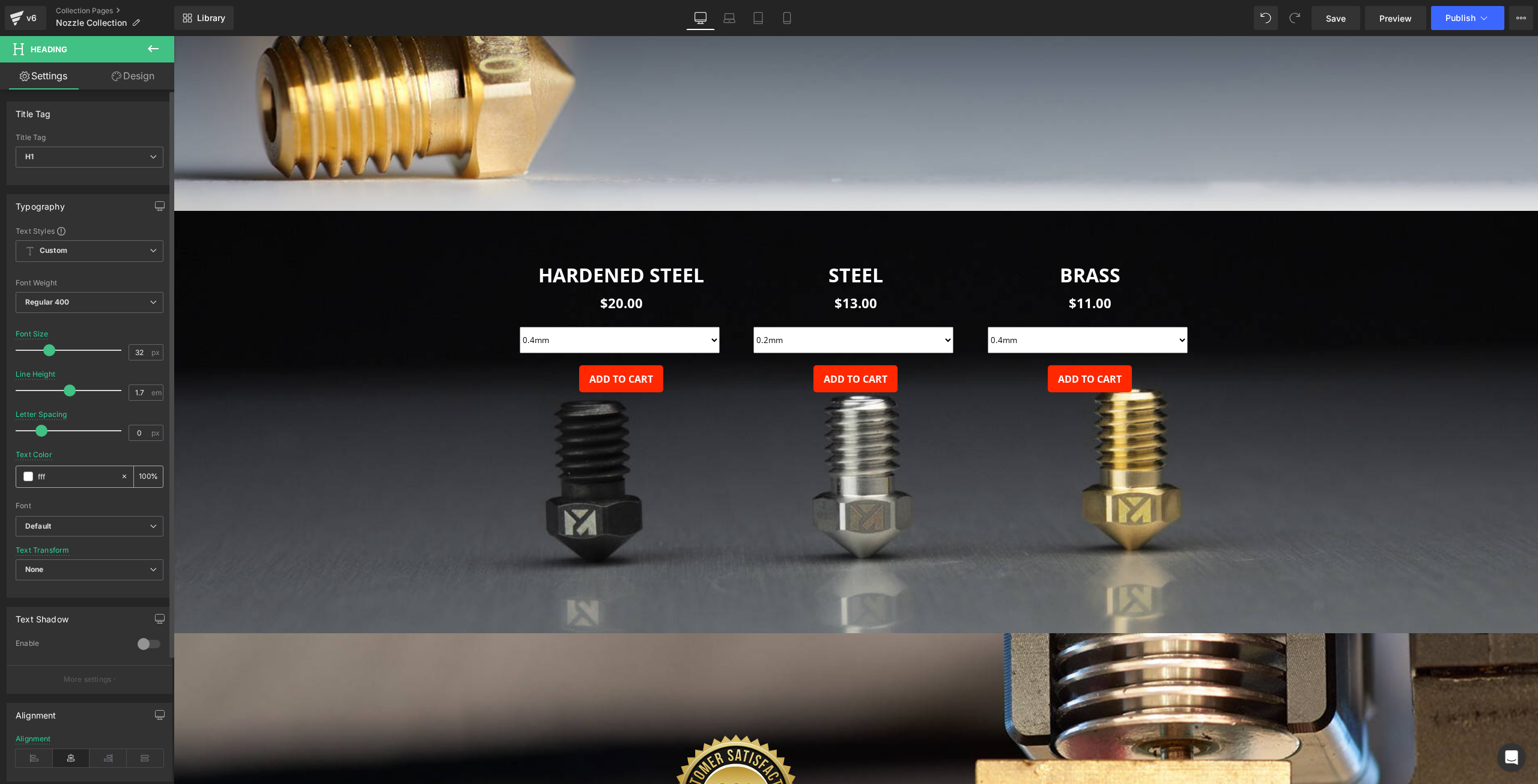
type input "ffff"
click at [1382, 482] on div at bounding box center [856, 422] width 1364 height 422
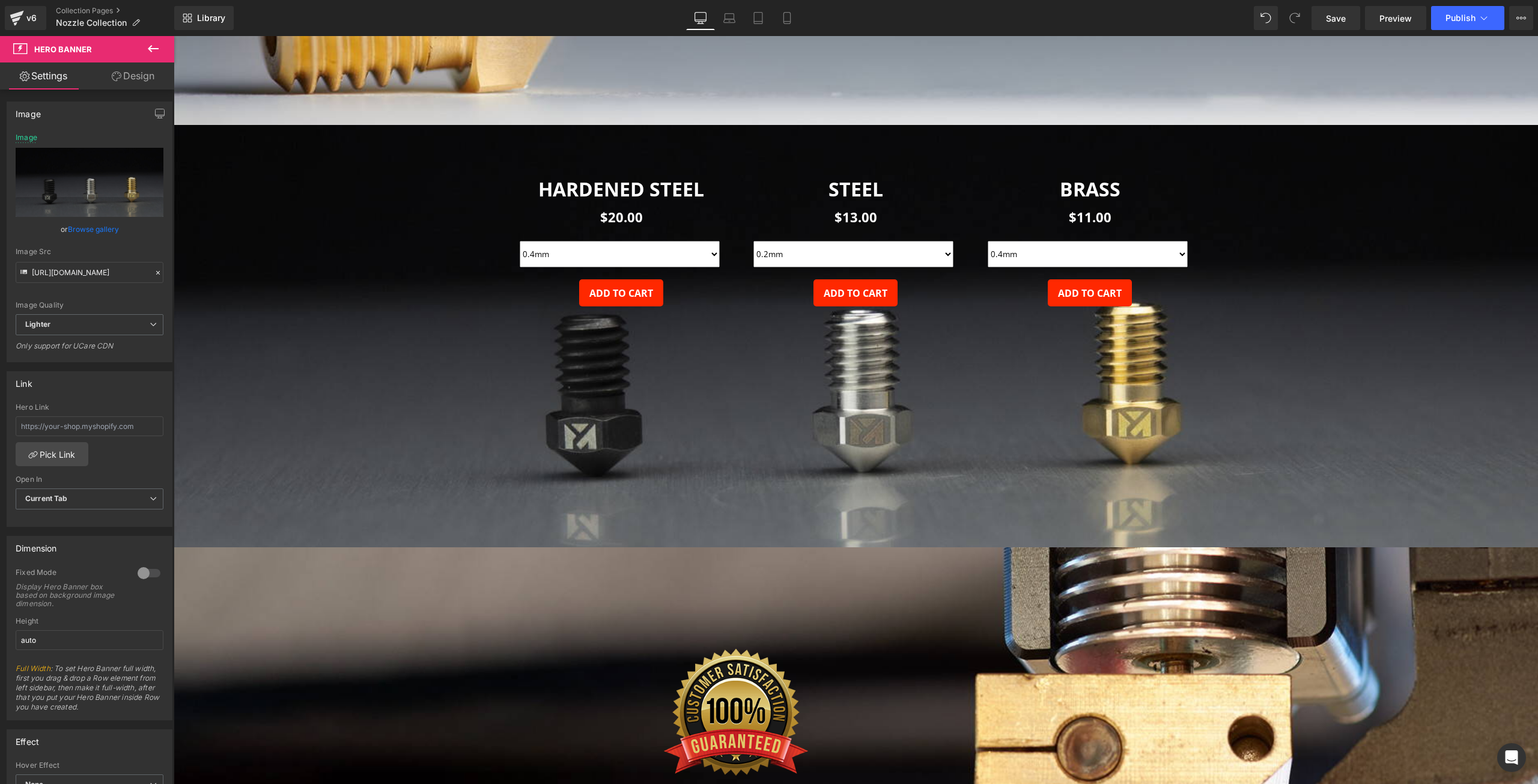
scroll to position [3904, 0]
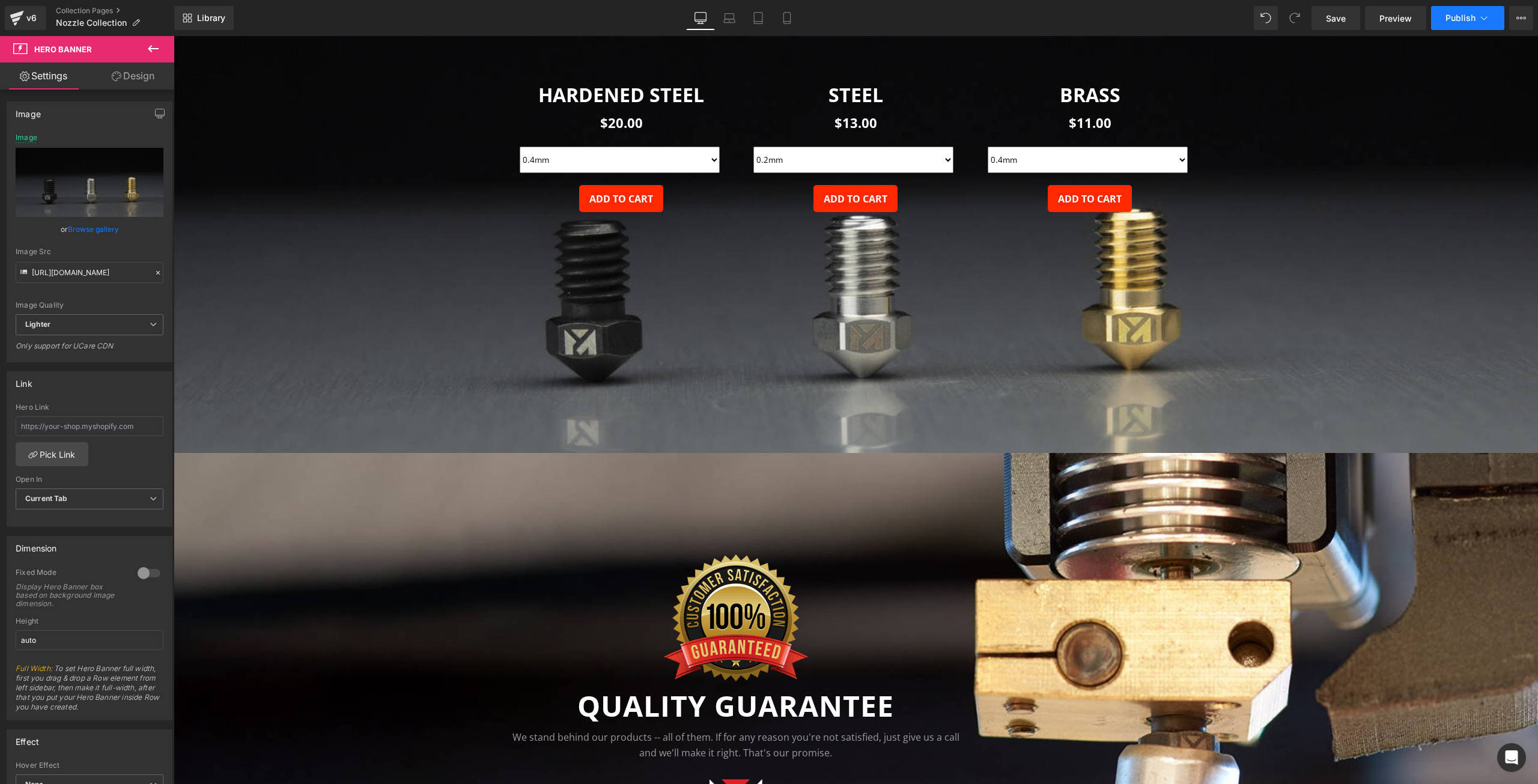
click at [1456, 19] on span "Publish" at bounding box center [1461, 17] width 30 height 9
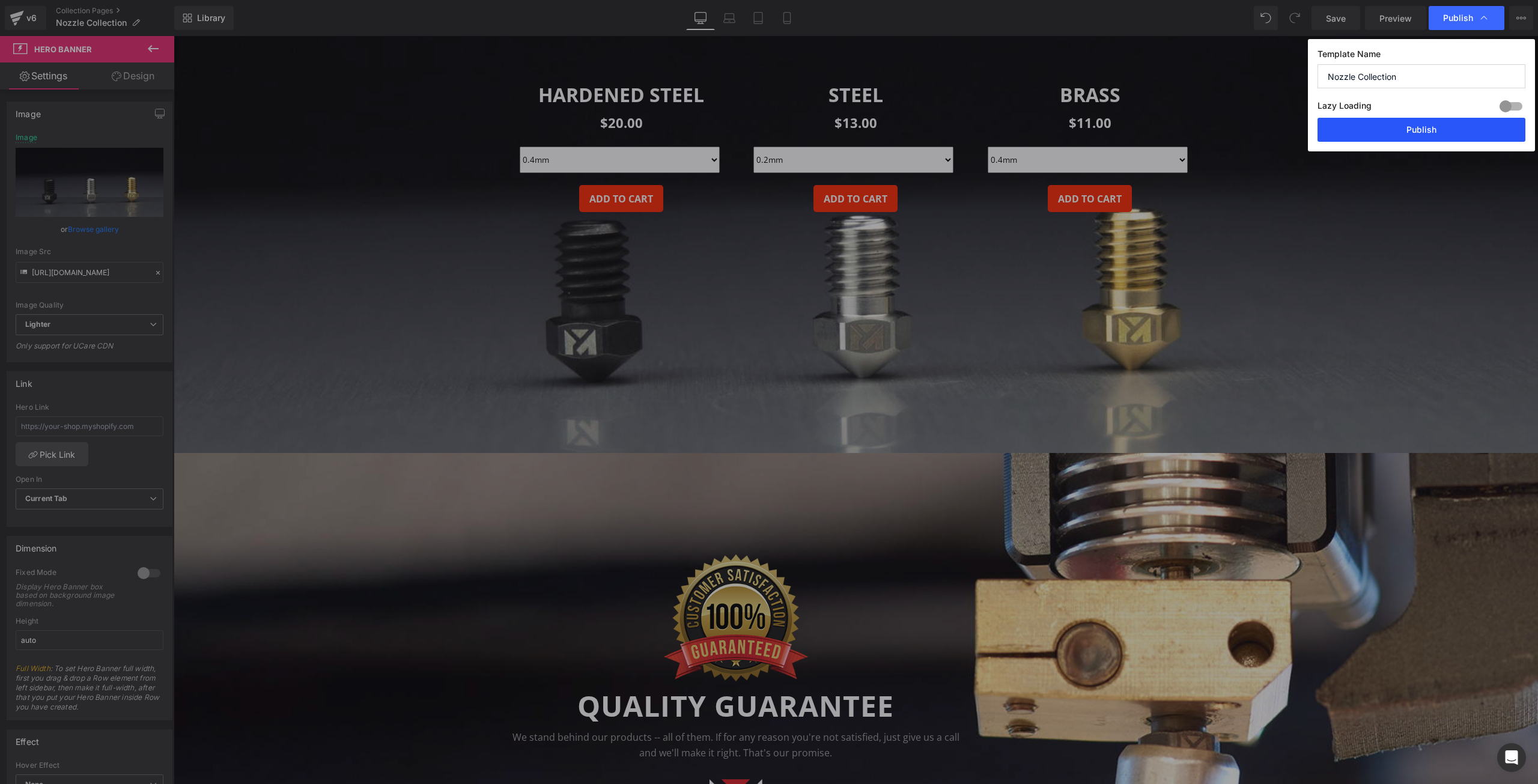
drag, startPoint x: 1421, startPoint y: 125, endPoint x: 1174, endPoint y: 117, distance: 247.1
click at [1421, 125] on button "Publish" at bounding box center [1421, 129] width 208 height 24
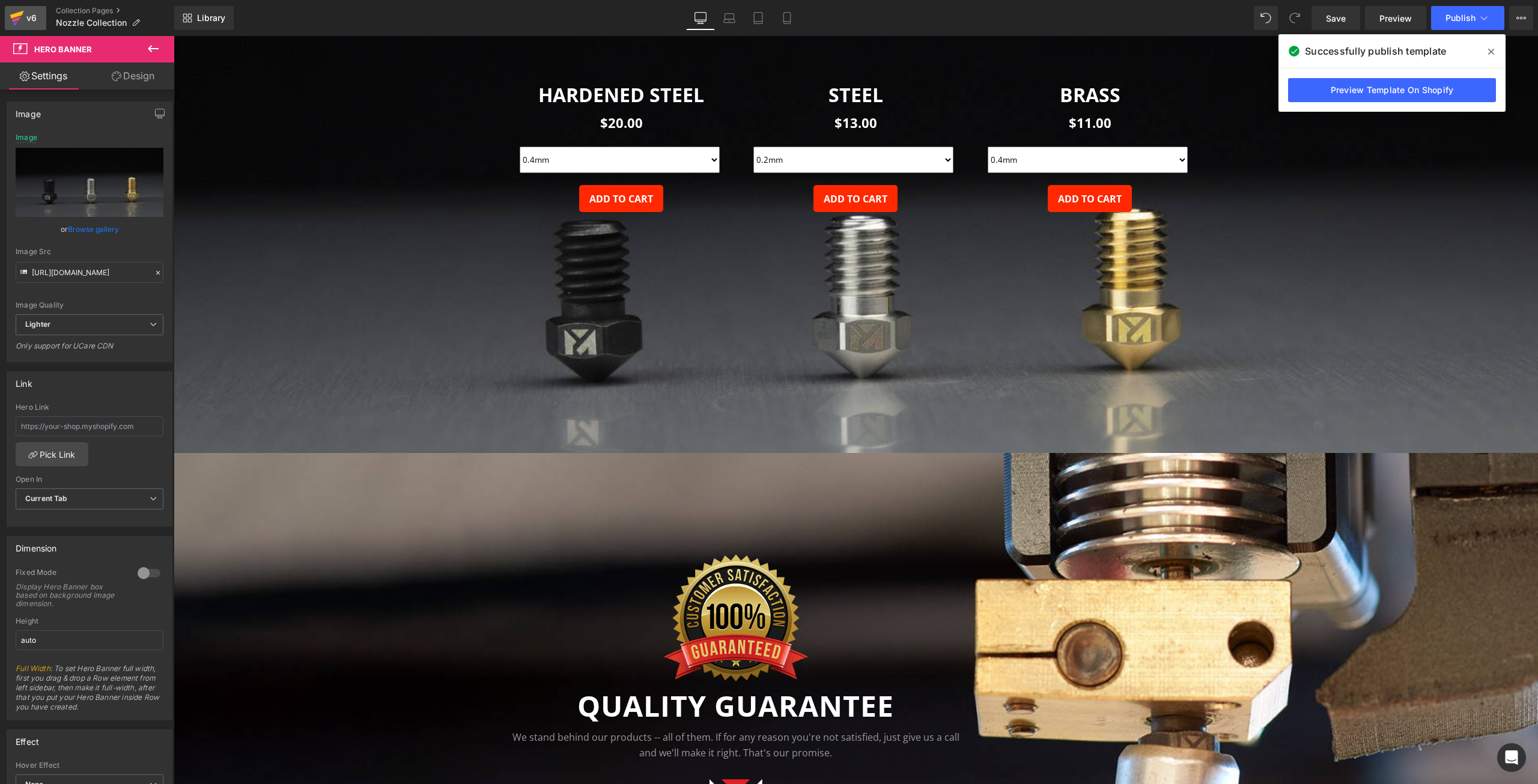
click at [20, 19] on icon at bounding box center [16, 18] width 14 height 30
